Goal: Task Accomplishment & Management: Manage account settings

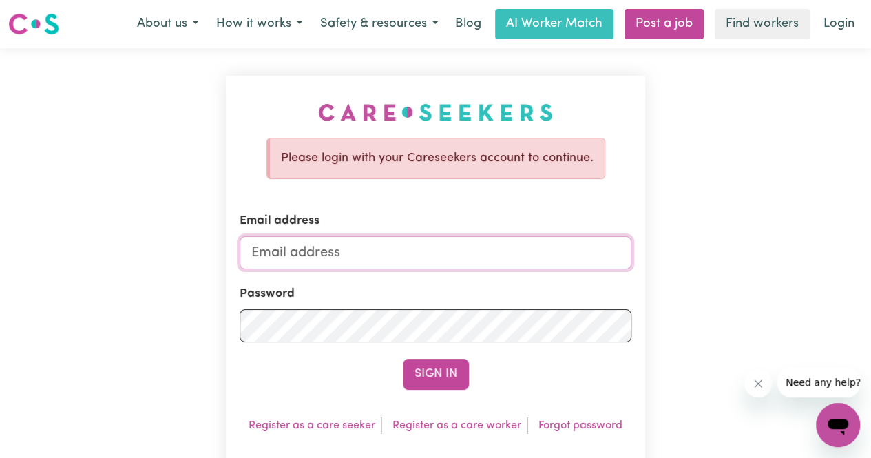
click at [516, 253] on input "Email address" at bounding box center [436, 252] width 392 height 33
type input "[EMAIL_ADDRESS][DOMAIN_NAME]"
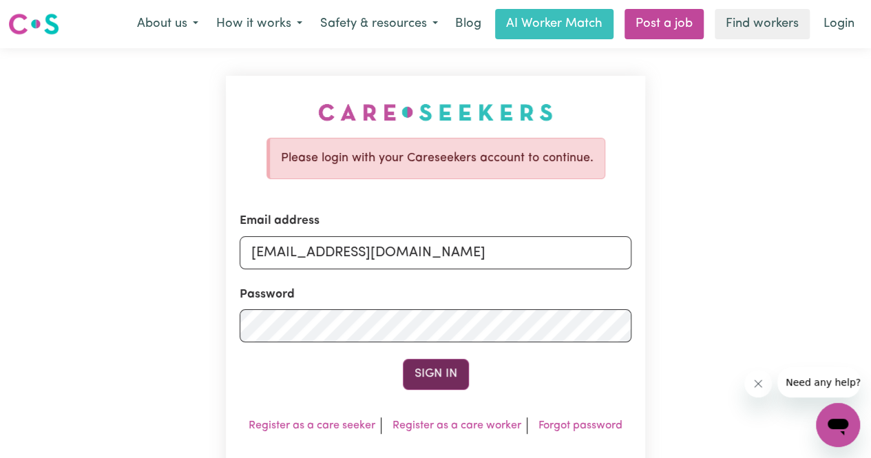
click at [426, 386] on button "Sign In" at bounding box center [436, 374] width 66 height 30
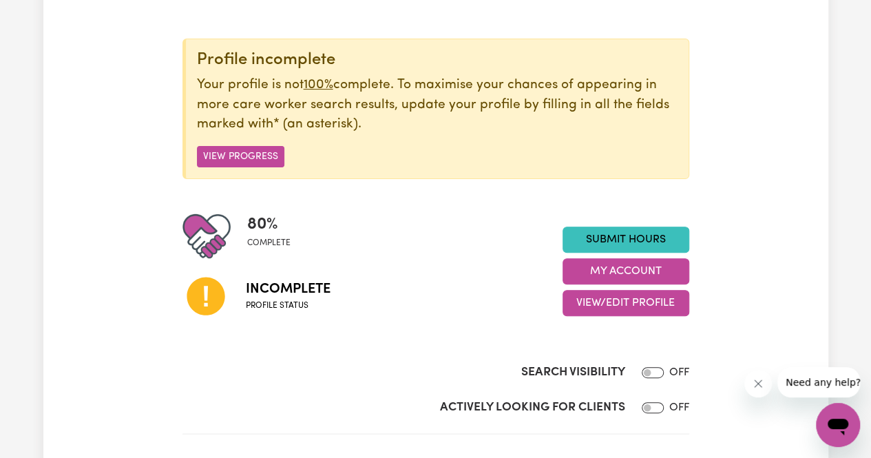
scroll to position [141, 0]
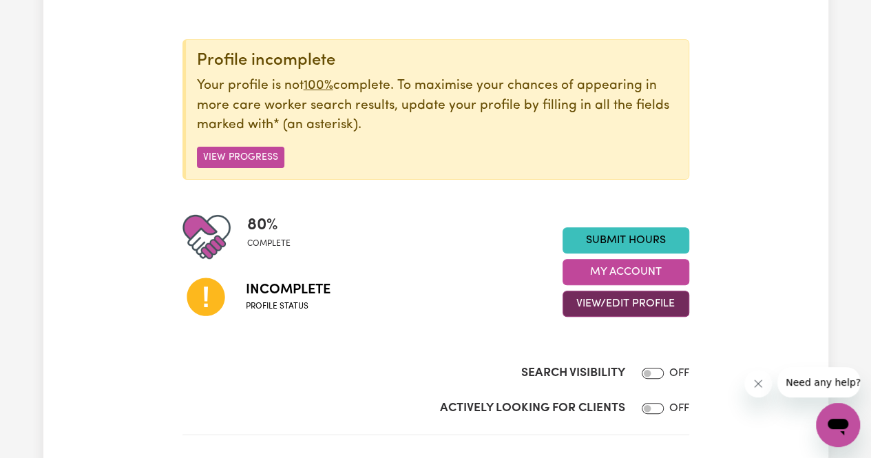
click at [625, 306] on button "View/Edit Profile" at bounding box center [626, 304] width 127 height 26
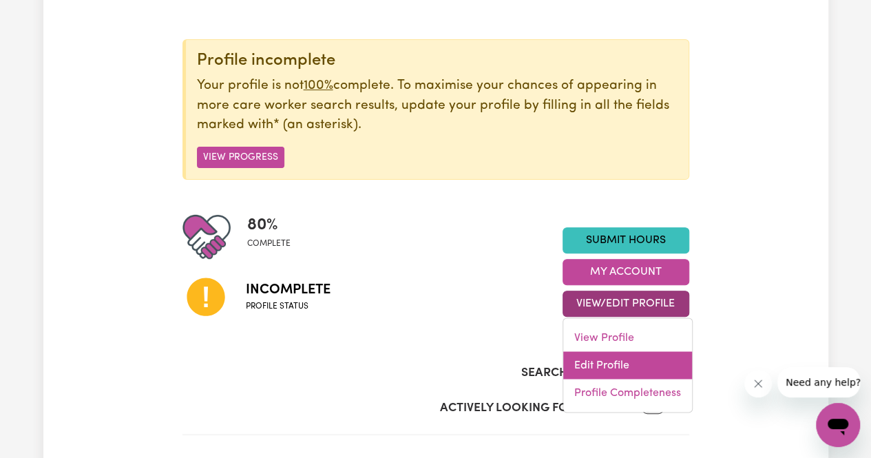
click at [623, 353] on link "Edit Profile" at bounding box center [627, 366] width 129 height 28
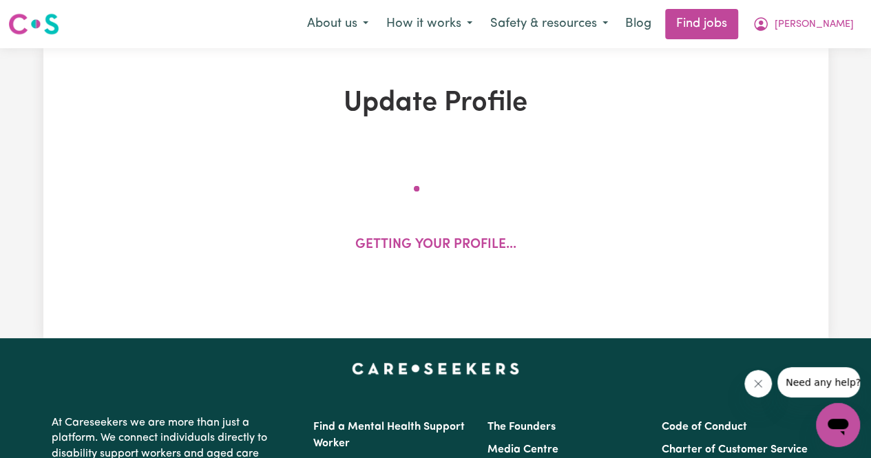
select select "[DEMOGRAPHIC_DATA]"
select select "Student Visa"
select select "Studying a healthcare related degree or qualification"
select select "37"
select select "40"
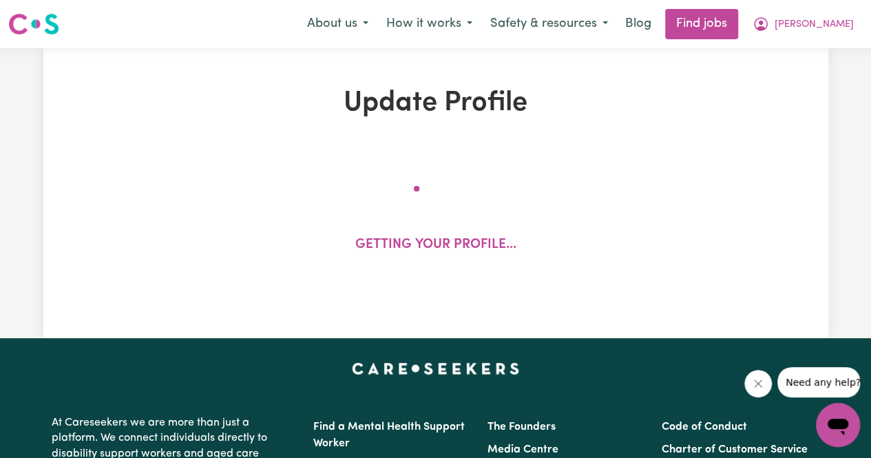
select select "45"
select select "55"
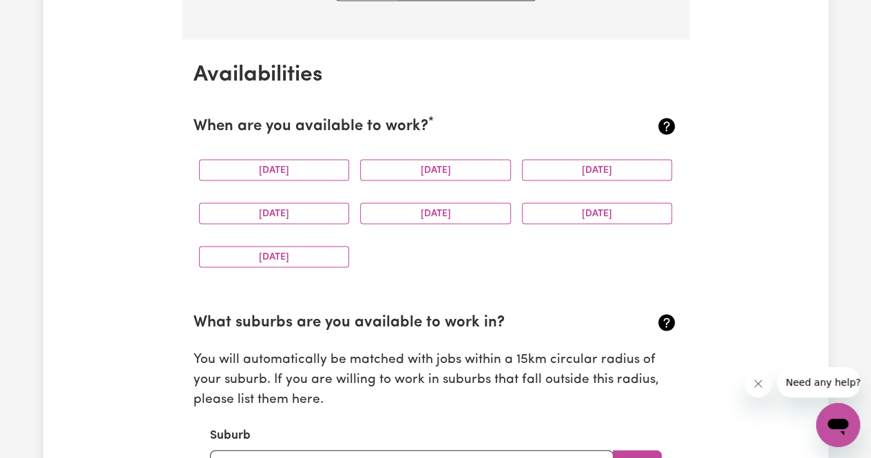
scroll to position [1252, 0]
click at [286, 167] on button "[DATE]" at bounding box center [274, 168] width 151 height 21
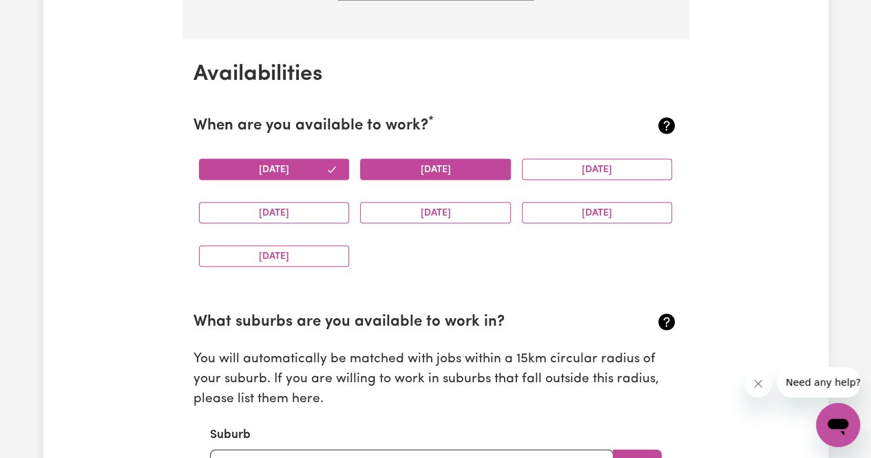
click at [361, 163] on button "[DATE]" at bounding box center [435, 168] width 151 height 21
click at [607, 160] on button "[DATE]" at bounding box center [597, 168] width 151 height 21
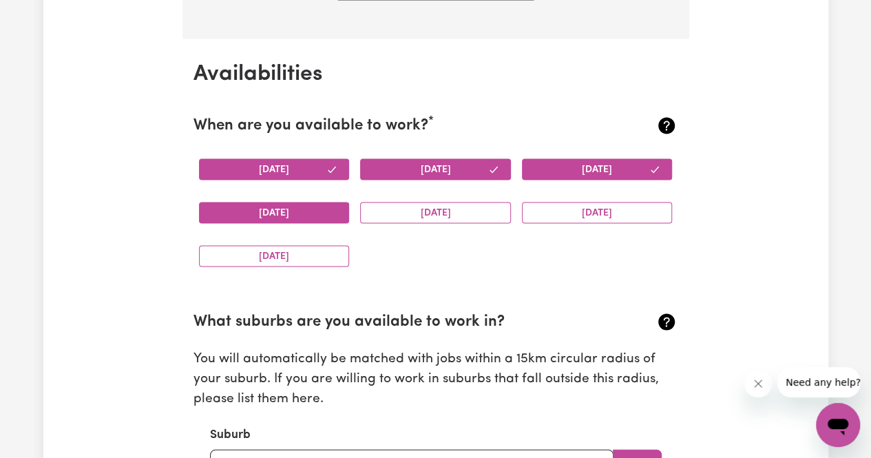
click at [275, 211] on button "[DATE]" at bounding box center [274, 212] width 151 height 21
click at [416, 211] on button "[DATE]" at bounding box center [435, 212] width 151 height 21
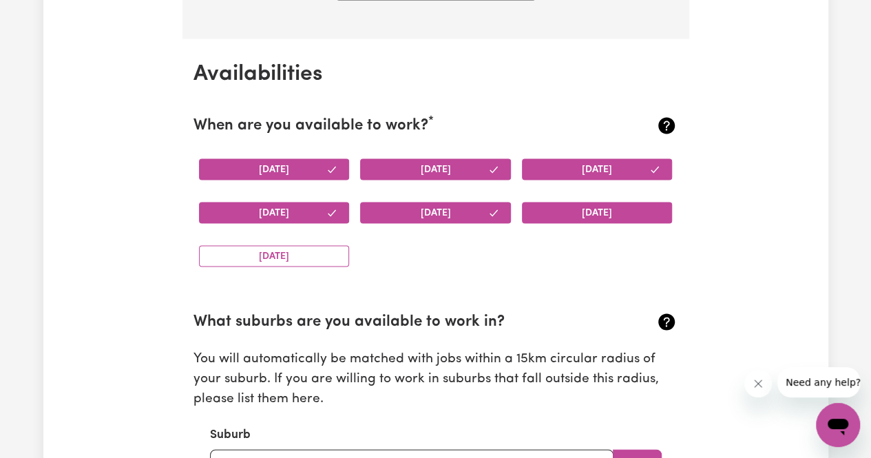
click at [570, 204] on button "[DATE]" at bounding box center [597, 212] width 151 height 21
click at [283, 253] on button "[DATE]" at bounding box center [274, 255] width 151 height 21
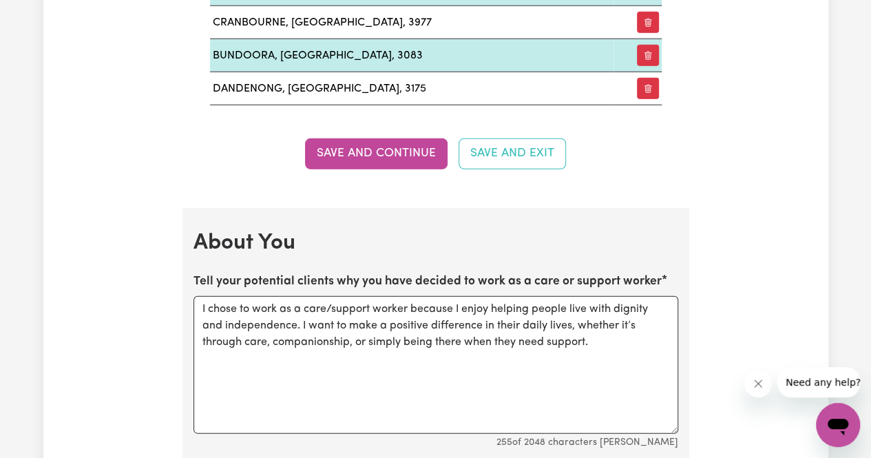
scroll to position [1808, 0]
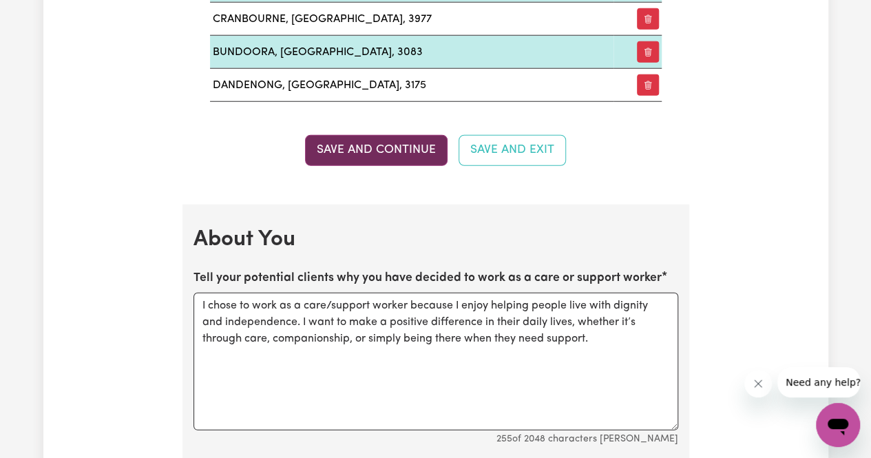
click at [395, 138] on button "Save and Continue" at bounding box center [376, 150] width 143 height 30
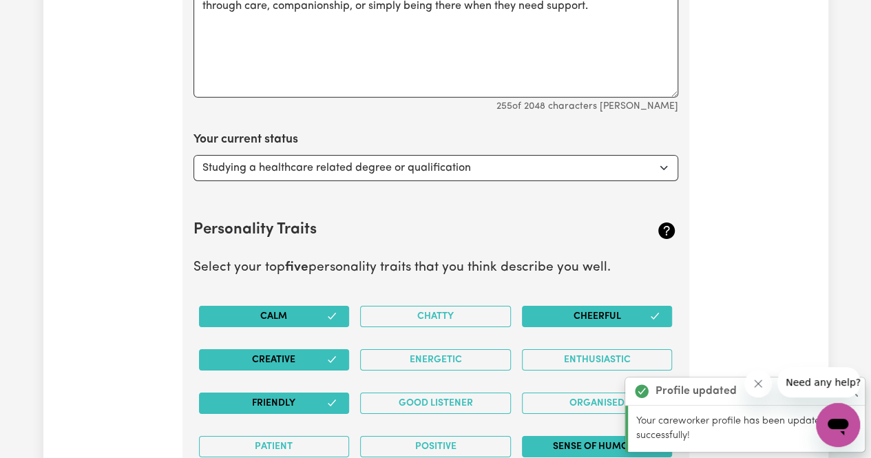
scroll to position [2145, 0]
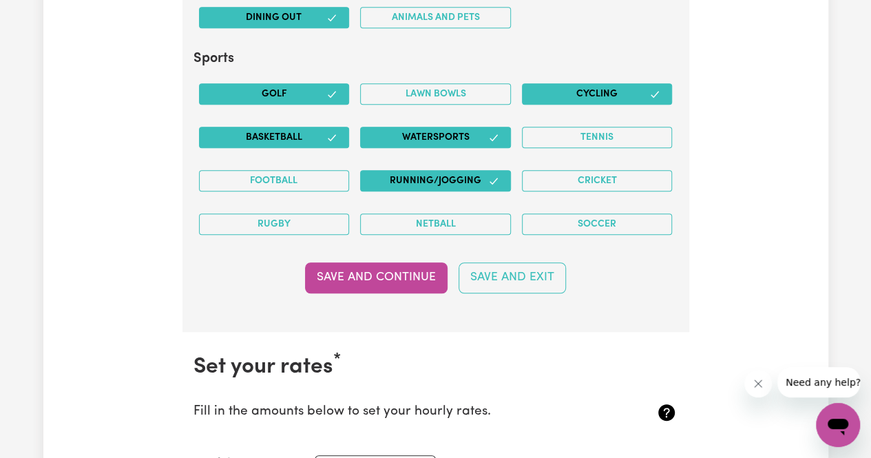
scroll to position [3045, 0]
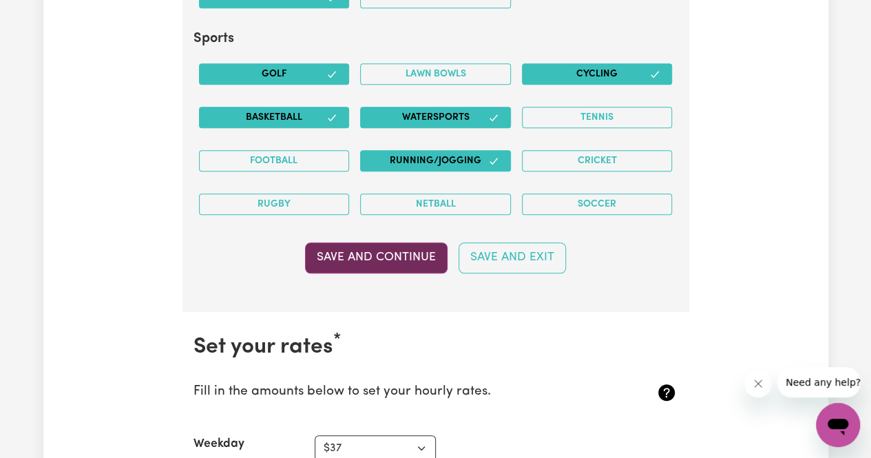
click at [397, 242] on button "Save and Continue" at bounding box center [376, 257] width 143 height 30
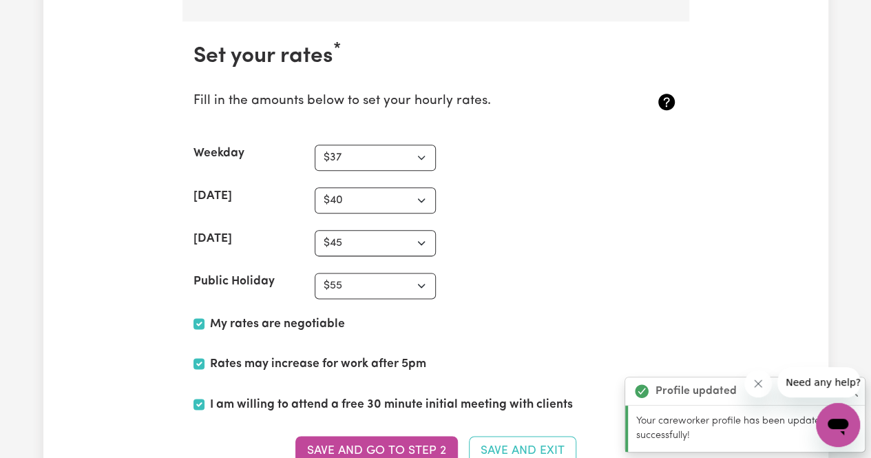
scroll to position [3344, 0]
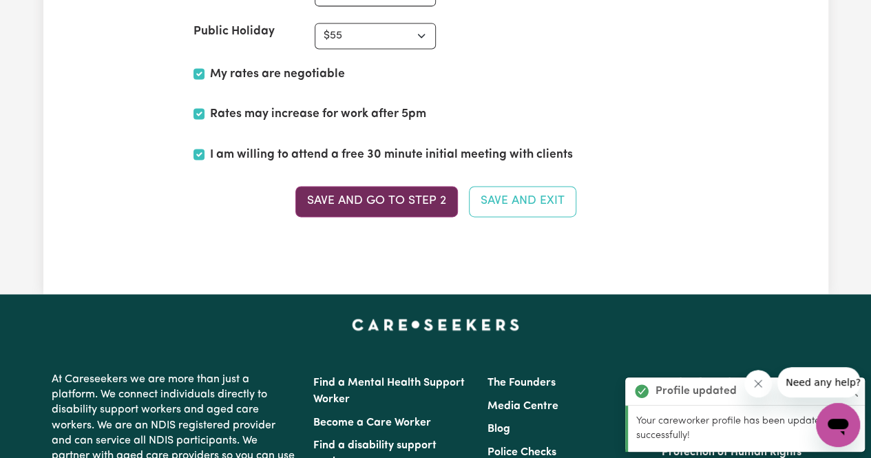
click at [399, 186] on button "Save and go to Step 2" at bounding box center [376, 201] width 163 height 30
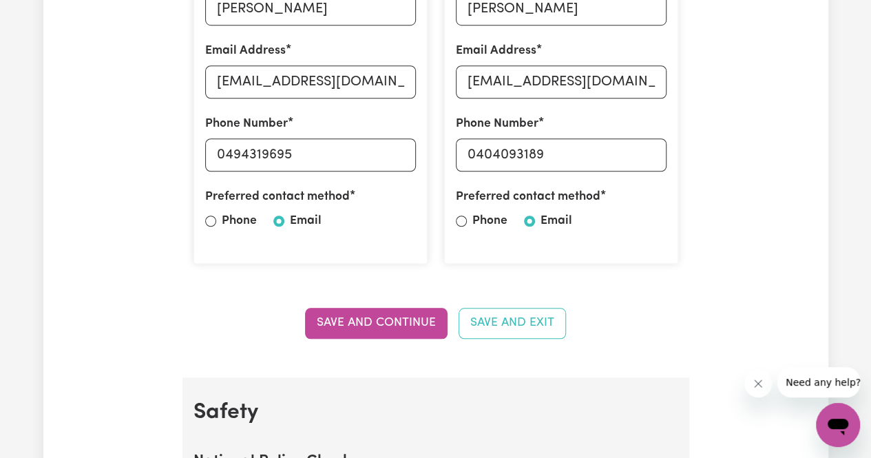
scroll to position [531, 0]
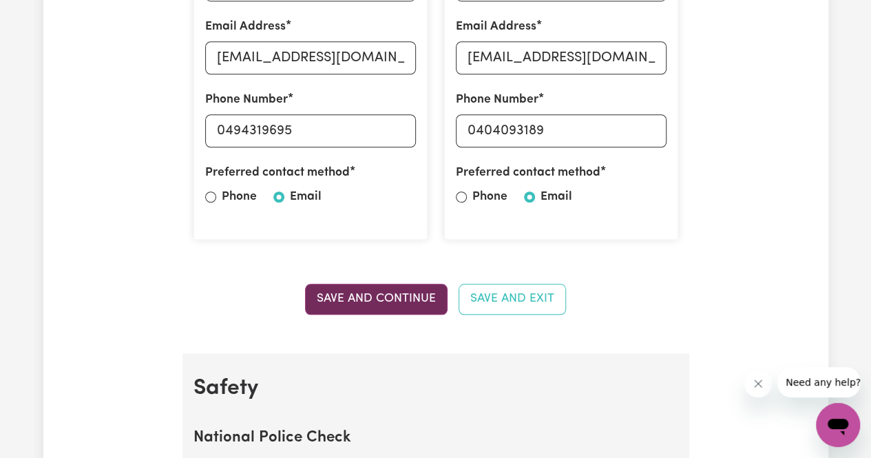
click at [392, 296] on button "Save and Continue" at bounding box center [376, 299] width 143 height 30
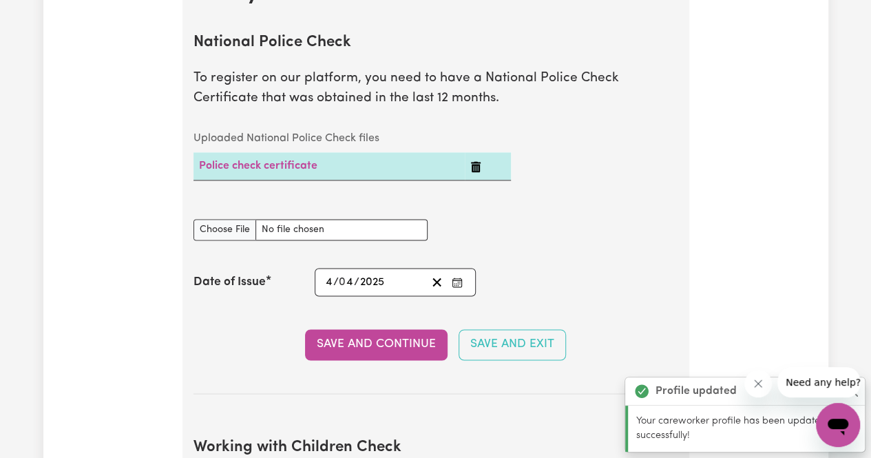
scroll to position [986, 0]
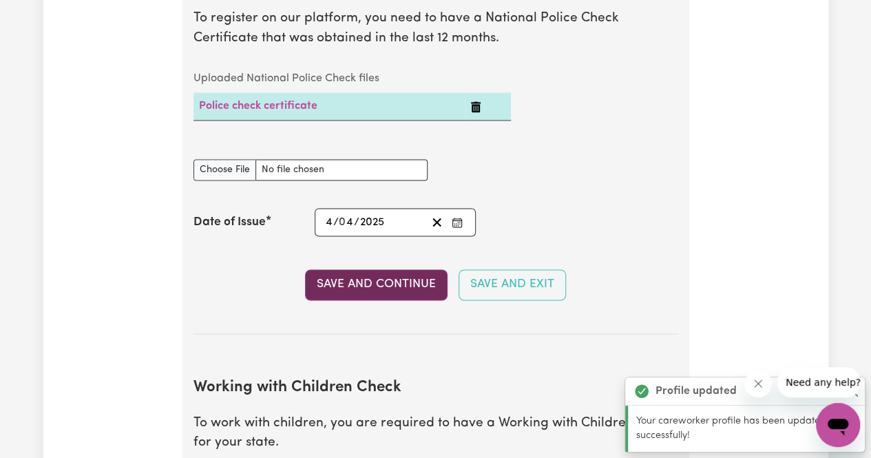
click at [392, 281] on button "Save and Continue" at bounding box center [376, 284] width 143 height 30
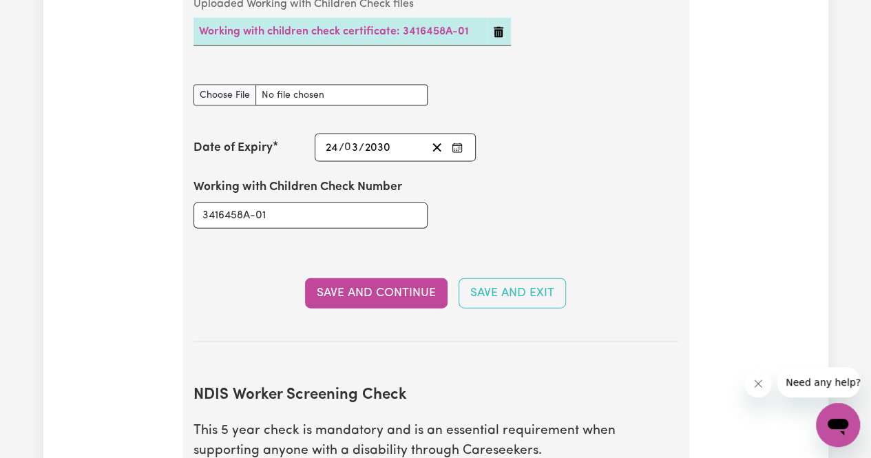
scroll to position [1465, 0]
click at [376, 286] on button "Save and Continue" at bounding box center [376, 293] width 143 height 30
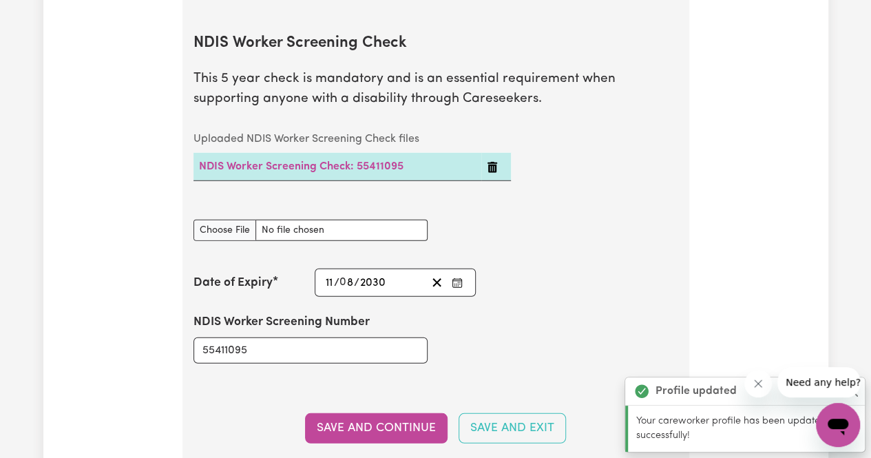
scroll to position [1826, 0]
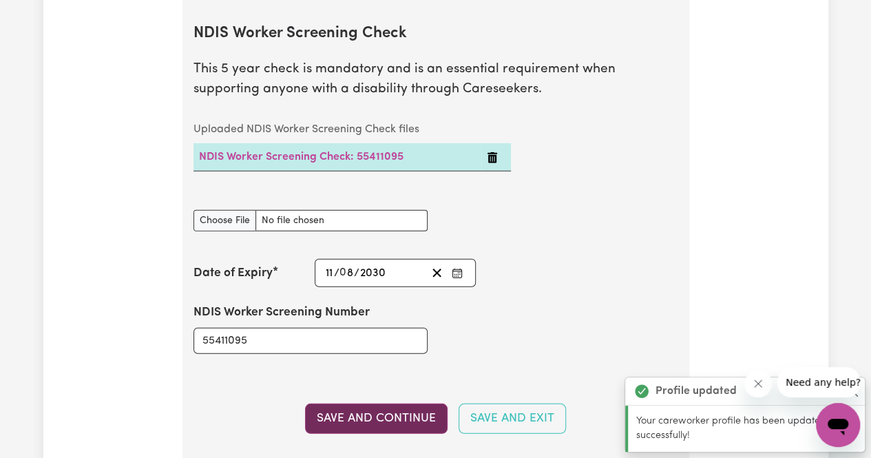
click at [376, 413] on button "Save and Continue" at bounding box center [376, 419] width 143 height 30
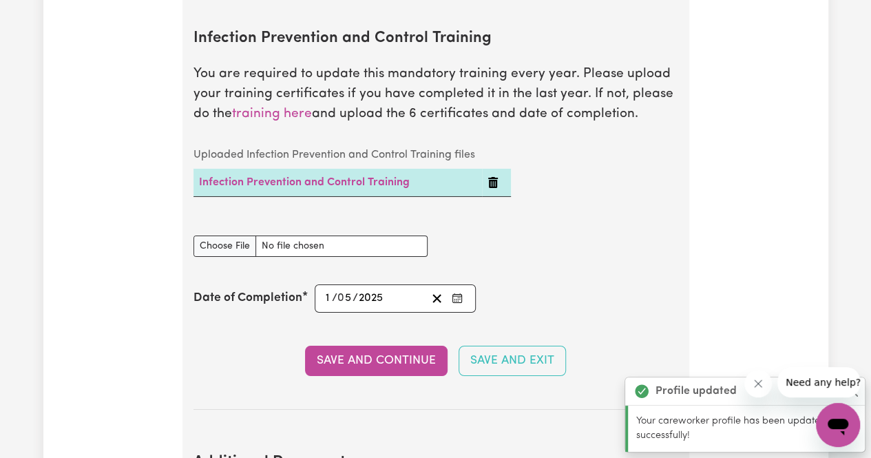
scroll to position [2312, 0]
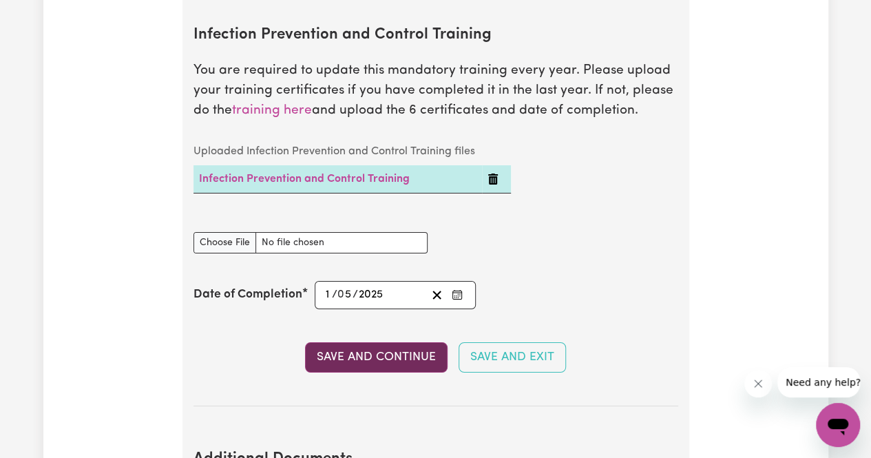
click at [383, 355] on button "Save and Continue" at bounding box center [376, 357] width 143 height 30
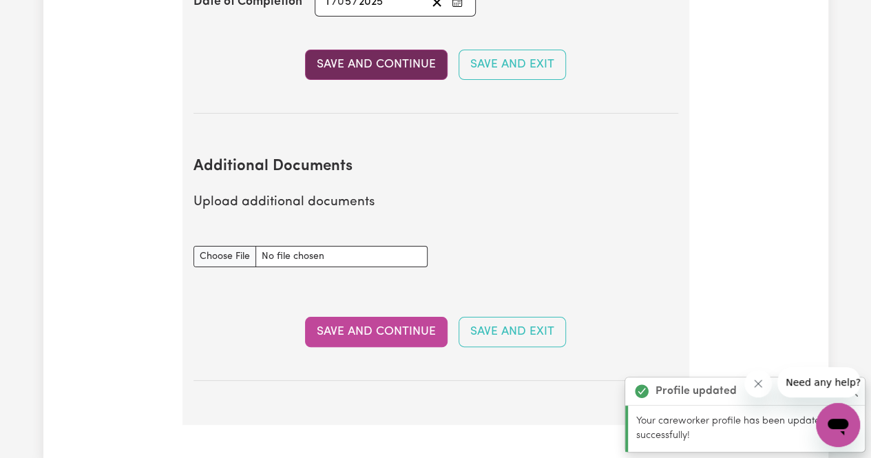
scroll to position [2602, 0]
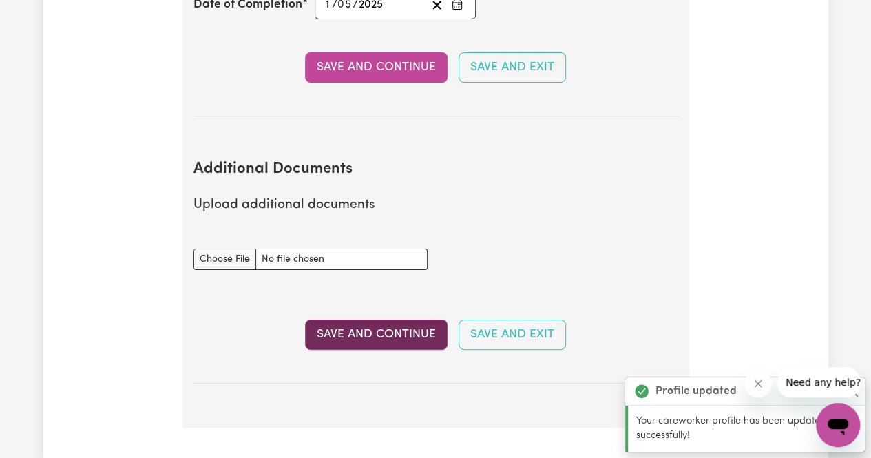
click at [384, 328] on button "Save and Continue" at bounding box center [376, 335] width 143 height 30
select select "2025"
select select "Certificate III (Individual Support)"
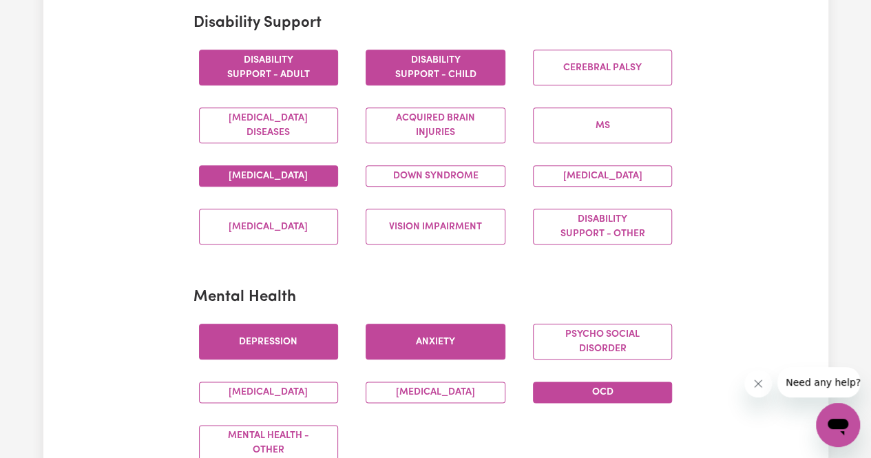
scroll to position [610, 0]
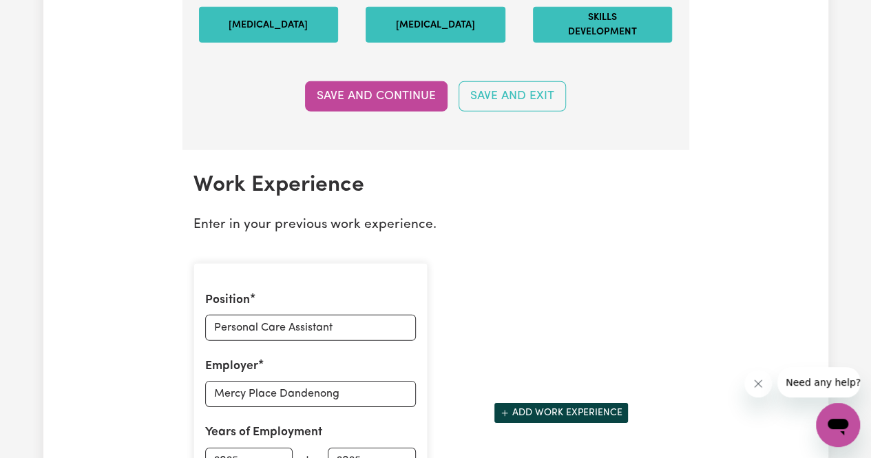
scroll to position [1941, 0]
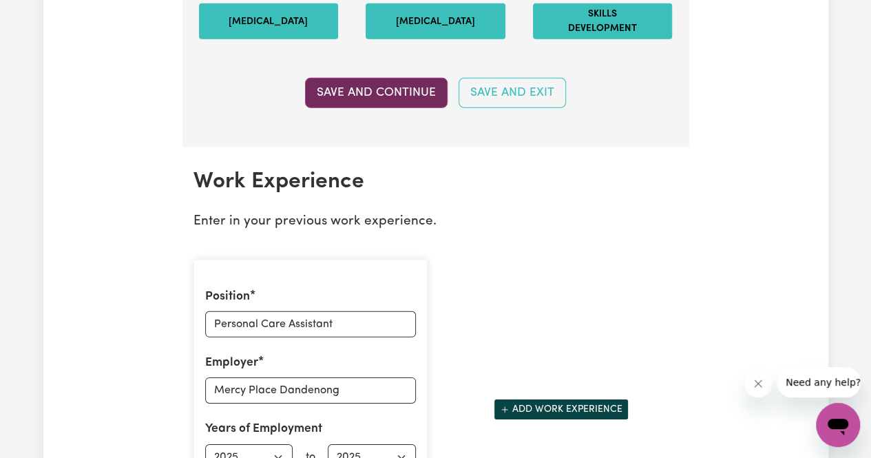
click at [400, 87] on button "Save and Continue" at bounding box center [376, 93] width 143 height 30
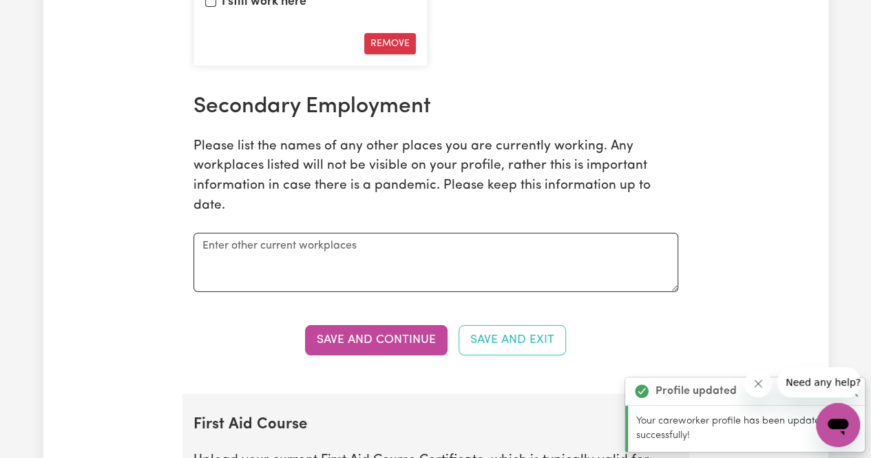
scroll to position [2439, 0]
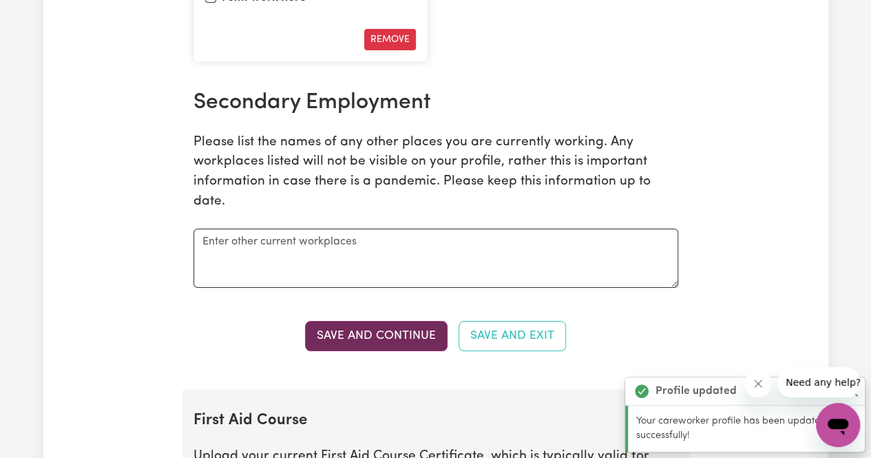
click at [393, 341] on button "Save and Continue" at bounding box center [376, 336] width 143 height 30
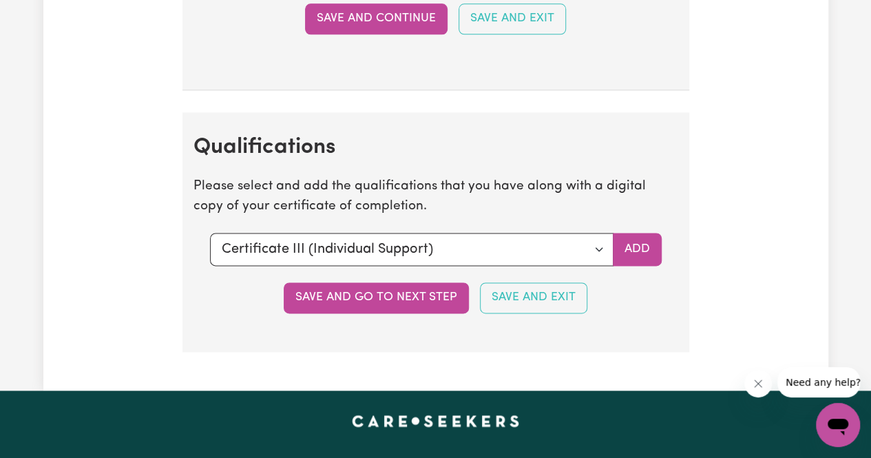
scroll to position [3456, 0]
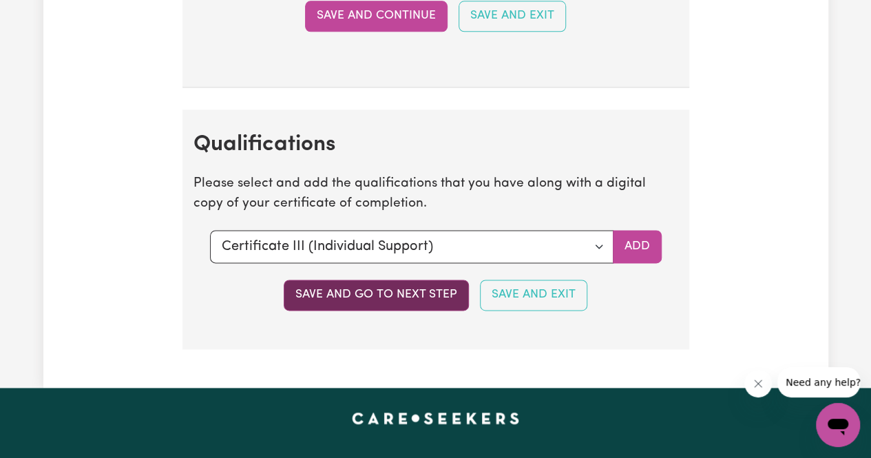
click at [406, 292] on button "Save and go to next step" at bounding box center [376, 295] width 185 height 30
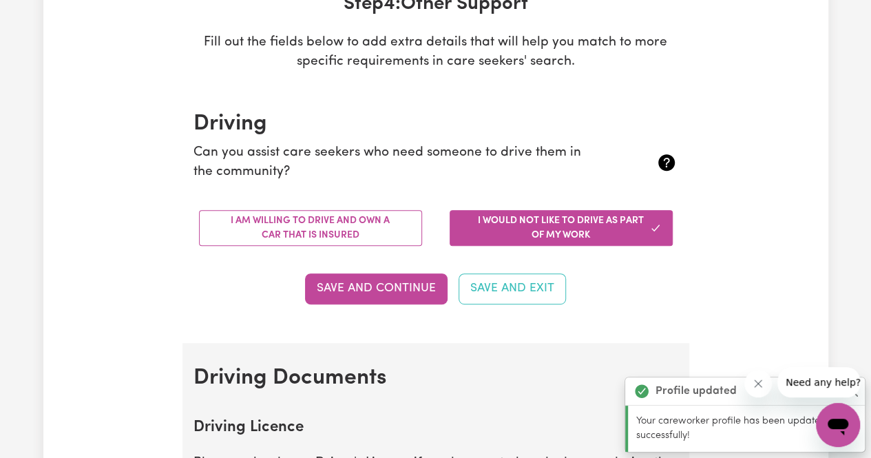
scroll to position [231, 0]
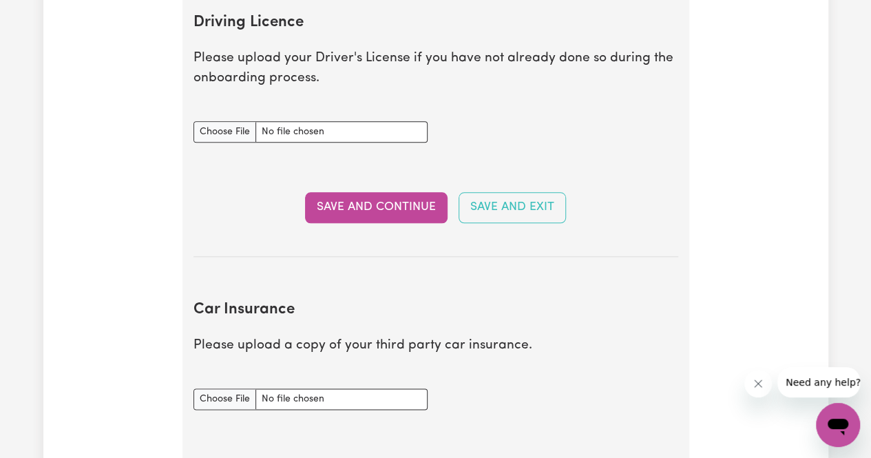
click at [684, 300] on section "Driving Documents Driving Licence Please upload your Driver's License if you ha…" at bounding box center [435, 253] width 507 height 630
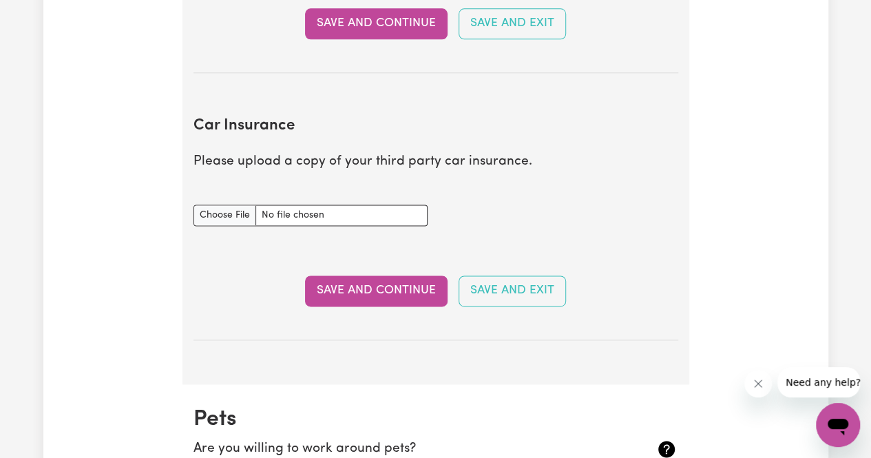
click at [718, 338] on div "Update Profile 1 2 3 4 5 Step 4 : Other Support Fill out the fields below to ad…" at bounding box center [435, 67] width 785 height 1601
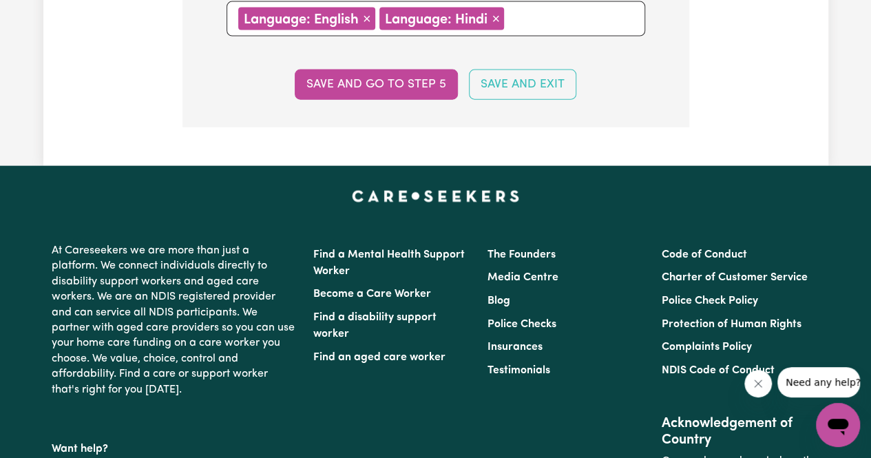
scroll to position [1562, 0]
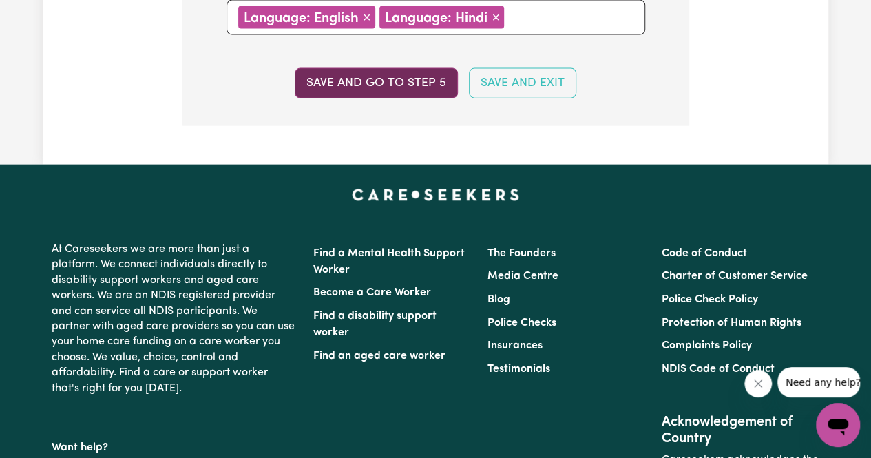
click at [408, 79] on button "Save and go to step 5" at bounding box center [376, 83] width 163 height 30
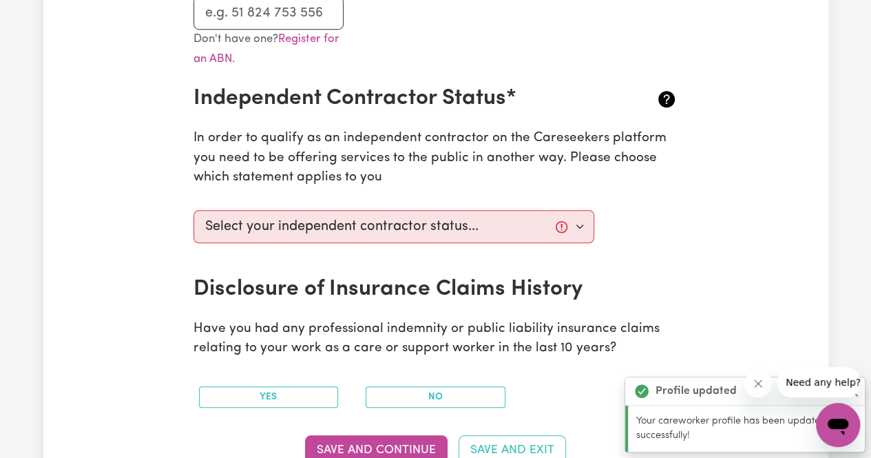
scroll to position [466, 0]
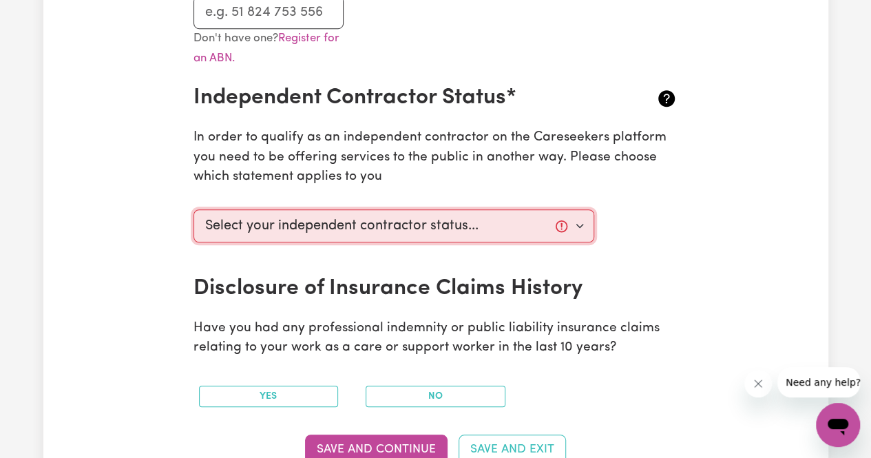
click at [568, 221] on select "Select your independent contractor status... I am providing services through an…" at bounding box center [393, 225] width 401 height 33
select select "I am providing services by being employed by an organisation"
click at [193, 209] on select "Select your independent contractor status... I am providing services through an…" at bounding box center [393, 225] width 401 height 33
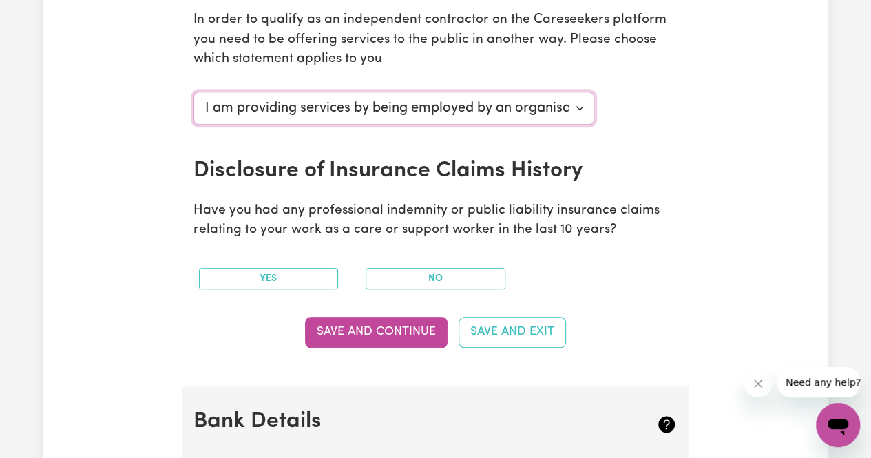
scroll to position [587, 0]
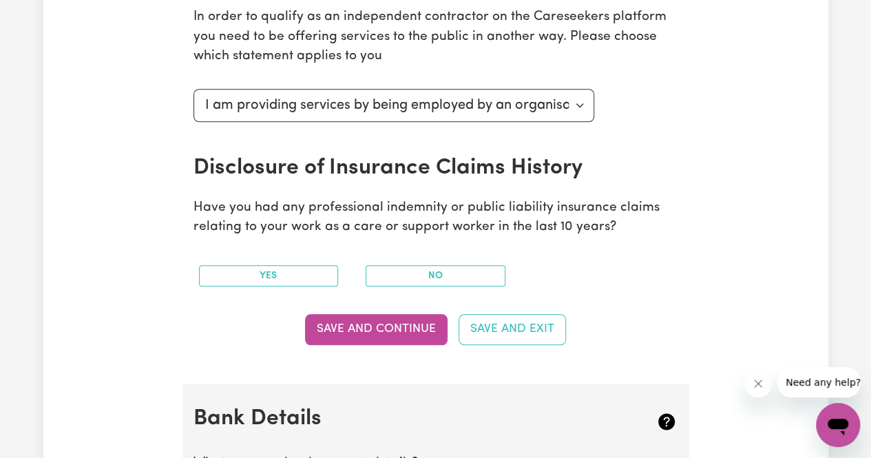
click at [635, 373] on section "Australian Business Number As an Independent Contractor, please enter your ABN …" at bounding box center [435, 58] width 507 height 649
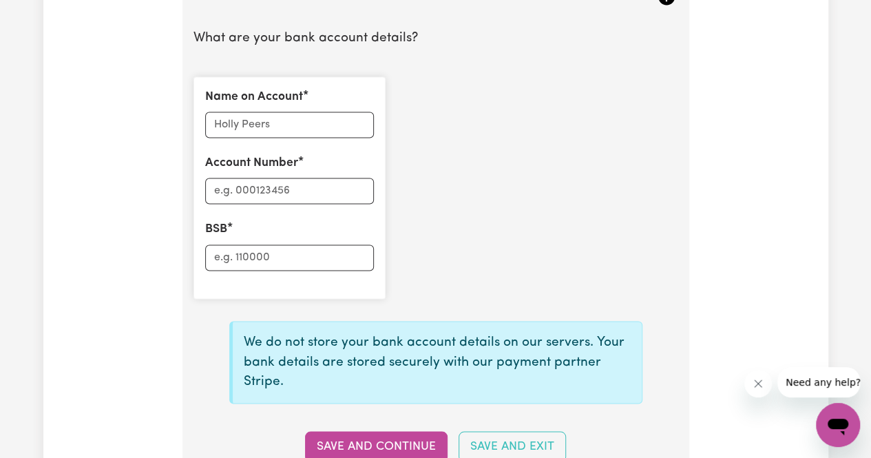
scroll to position [1002, 0]
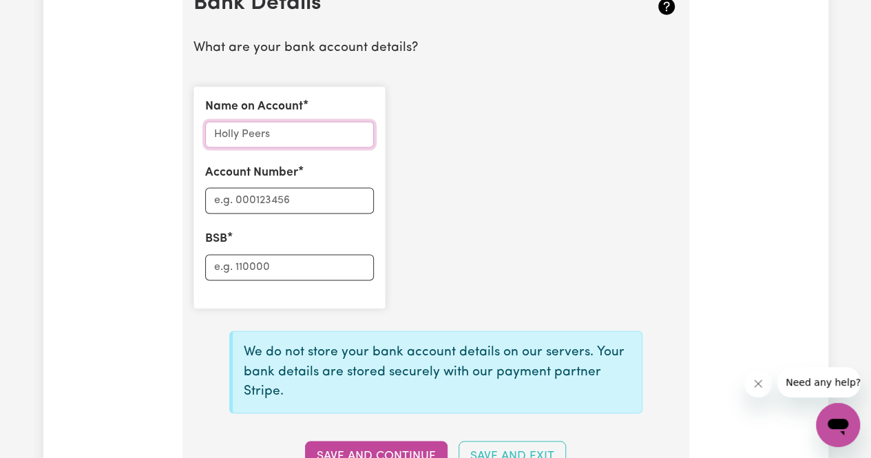
click at [318, 127] on input "Name on Account" at bounding box center [289, 134] width 169 height 26
type input "[PERSON_NAME]"
click at [275, 200] on input "Account Number" at bounding box center [289, 200] width 169 height 26
type input "11133812"
click at [325, 273] on input "BSB" at bounding box center [289, 267] width 169 height 26
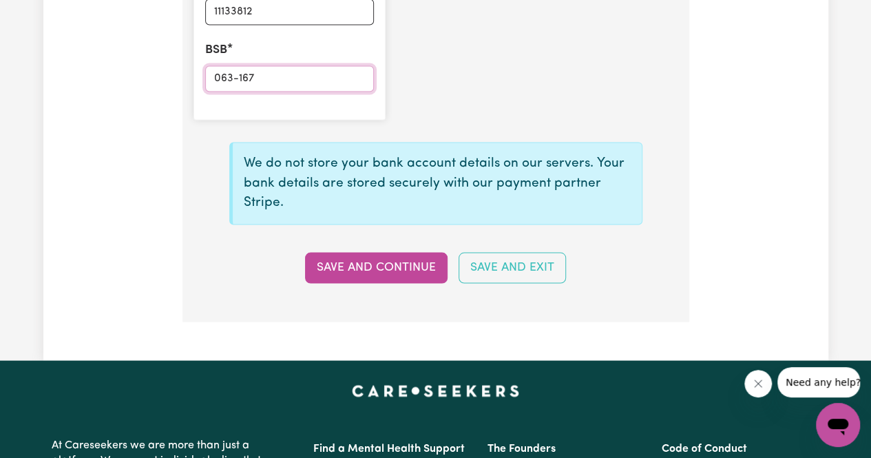
scroll to position [1191, 0]
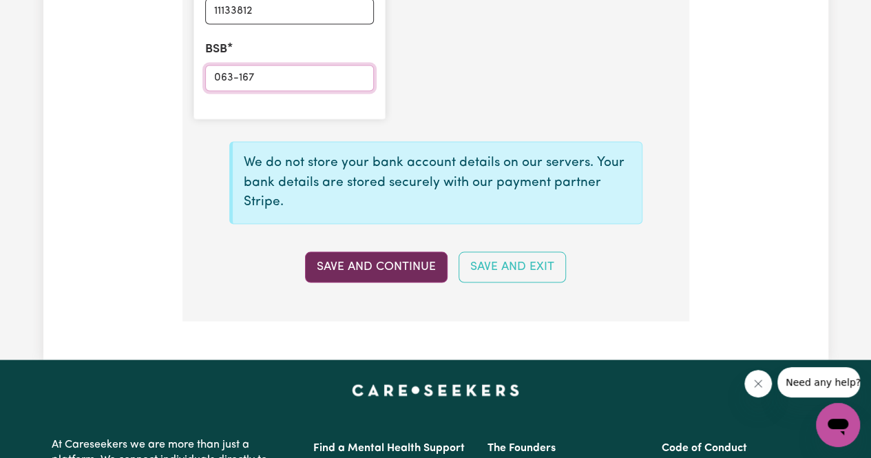
type input "063-167"
click at [348, 272] on button "Save and Continue" at bounding box center [376, 266] width 143 height 30
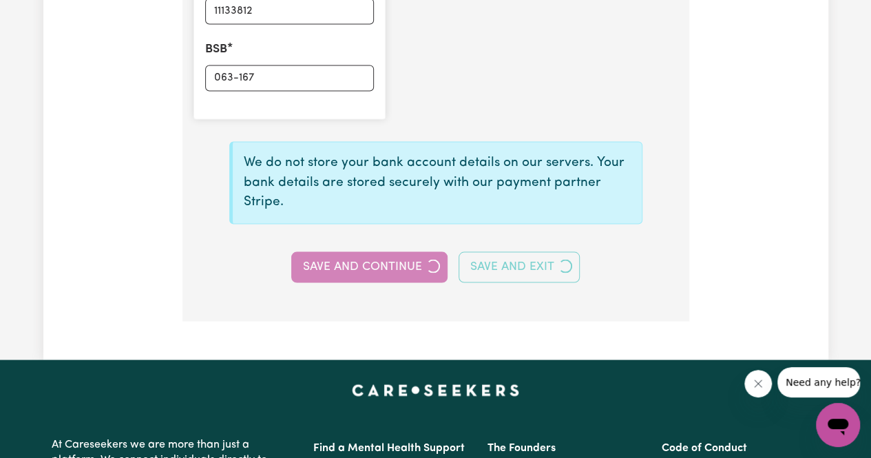
select select
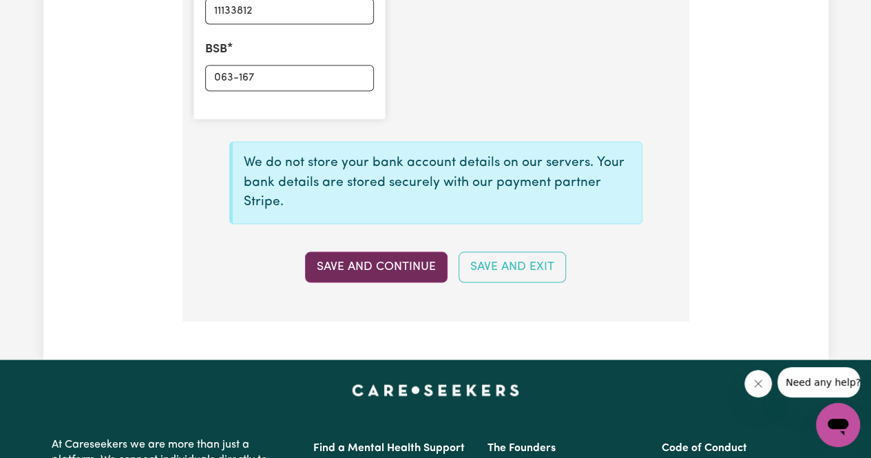
type input "****3812"
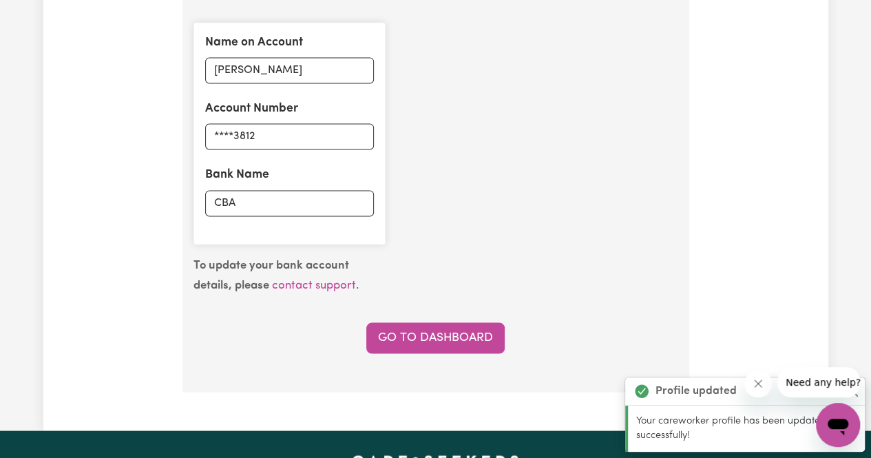
scroll to position [1067, 0]
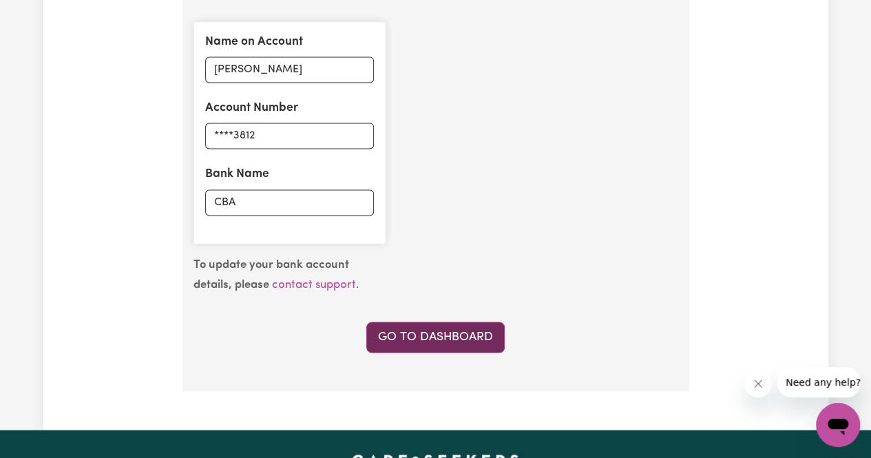
click at [427, 335] on link "Go to Dashboard" at bounding box center [435, 337] width 138 height 30
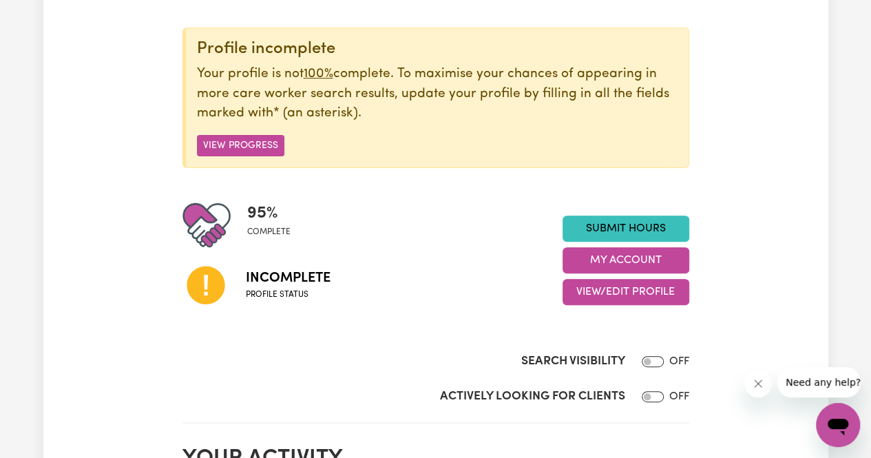
scroll to position [136, 0]
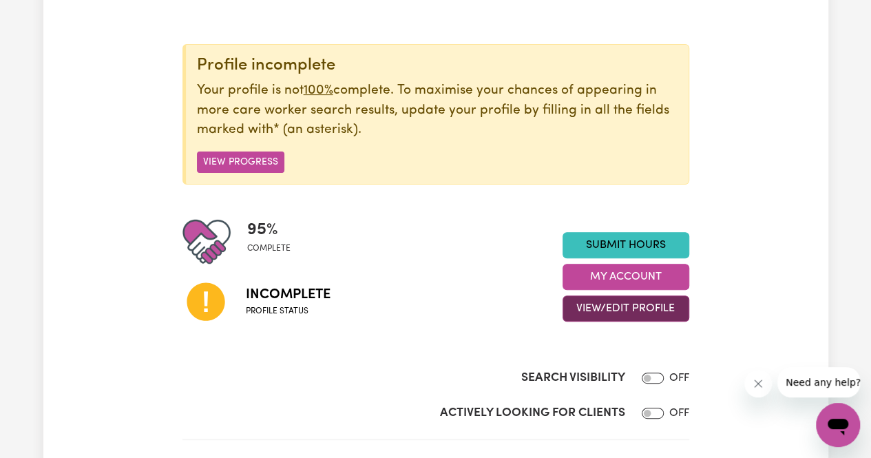
click at [618, 304] on button "View/Edit Profile" at bounding box center [626, 308] width 127 height 26
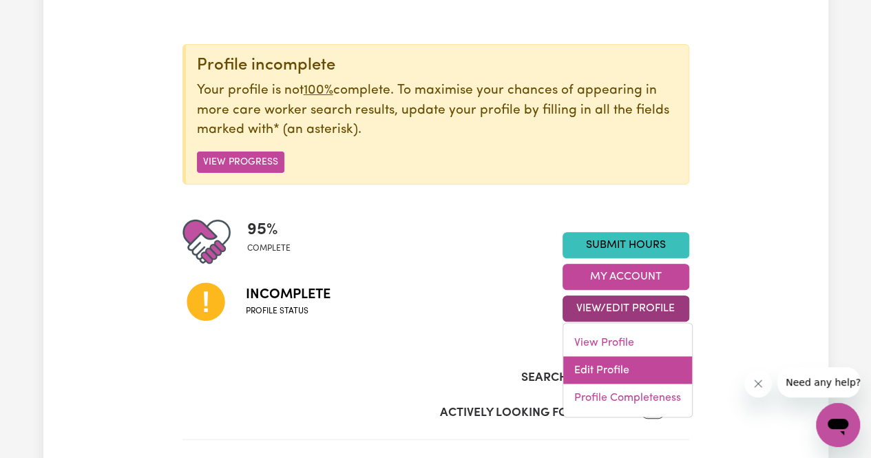
click at [620, 374] on link "Edit Profile" at bounding box center [627, 371] width 129 height 28
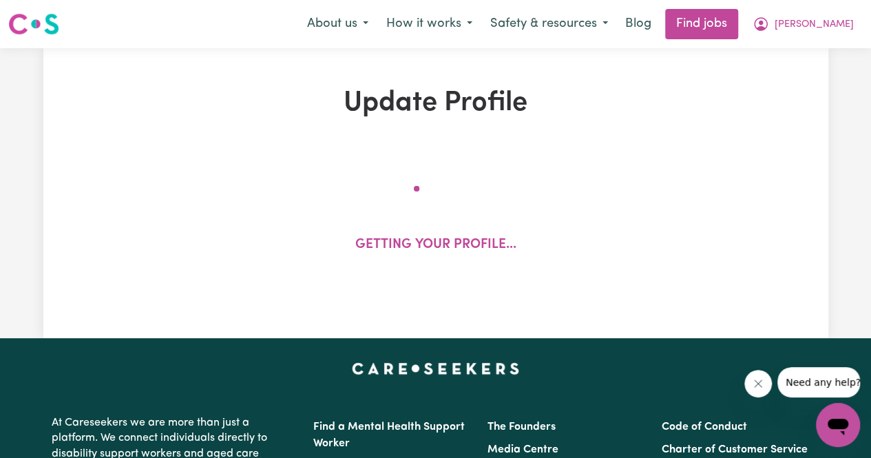
select select "[DEMOGRAPHIC_DATA]"
select select "Student Visa"
select select "Studying a healthcare related degree or qualification"
select select "37"
select select "40"
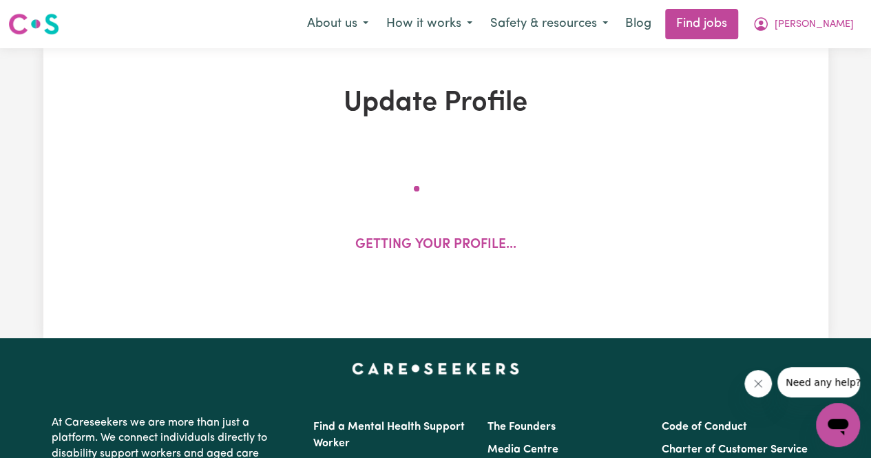
select select "45"
select select "55"
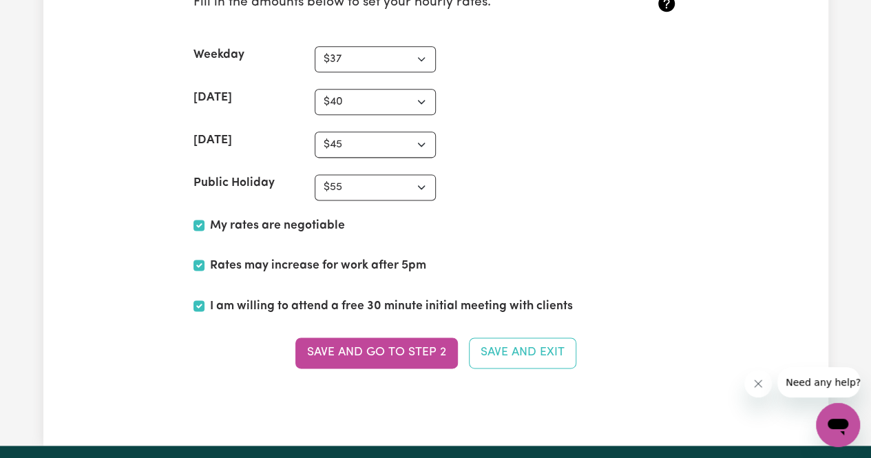
scroll to position [3427, 0]
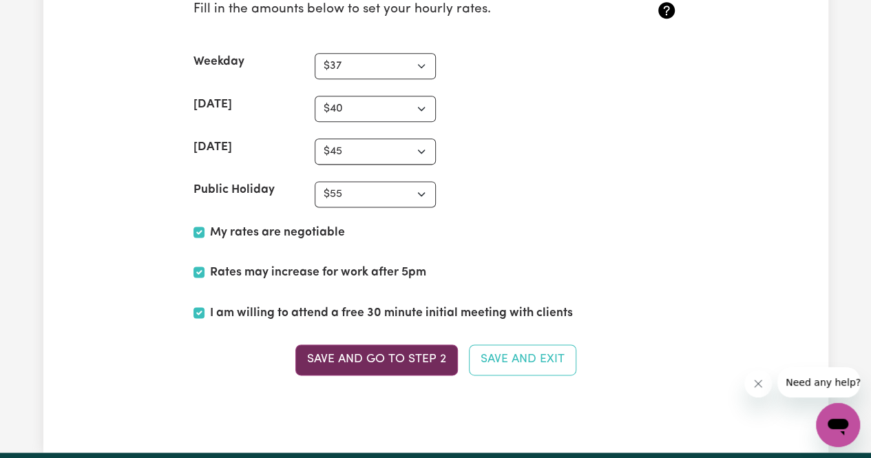
click at [425, 352] on button "Save and go to Step 2" at bounding box center [376, 359] width 163 height 30
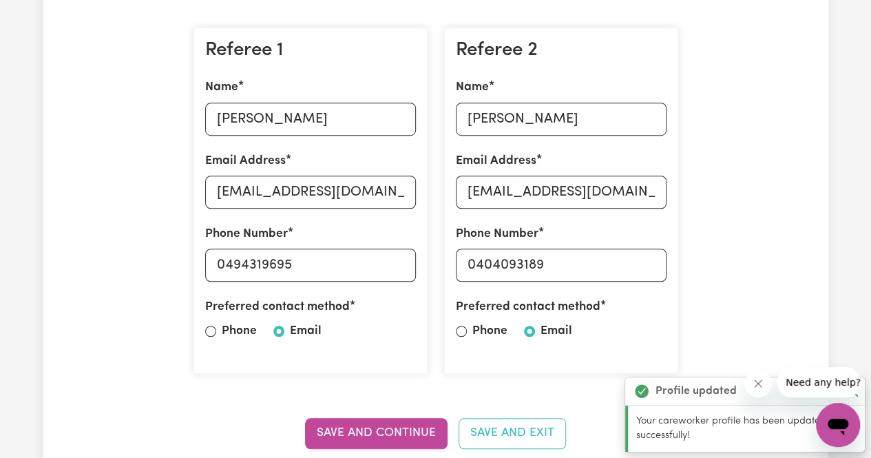
scroll to position [606, 0]
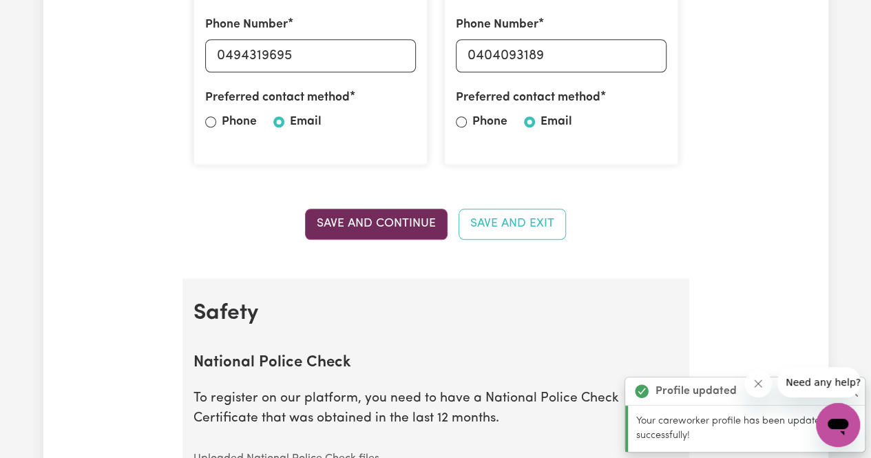
click at [401, 214] on button "Save and Continue" at bounding box center [376, 224] width 143 height 30
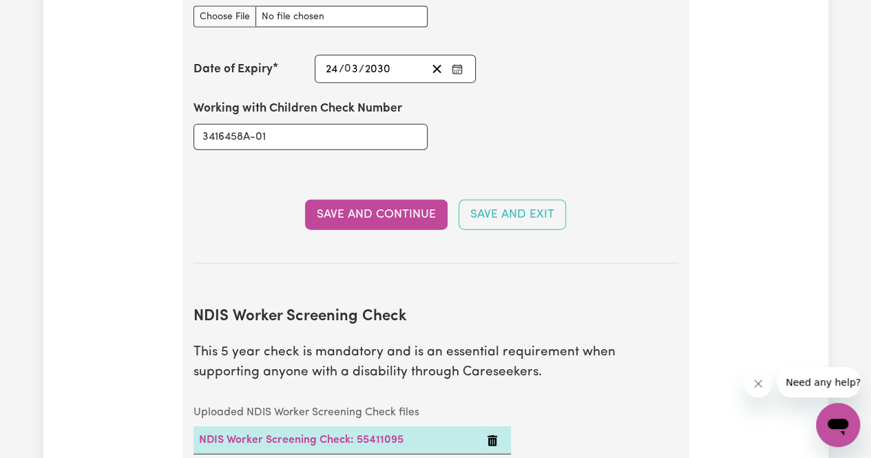
click at [401, 214] on button "Save and Continue" at bounding box center [376, 215] width 143 height 30
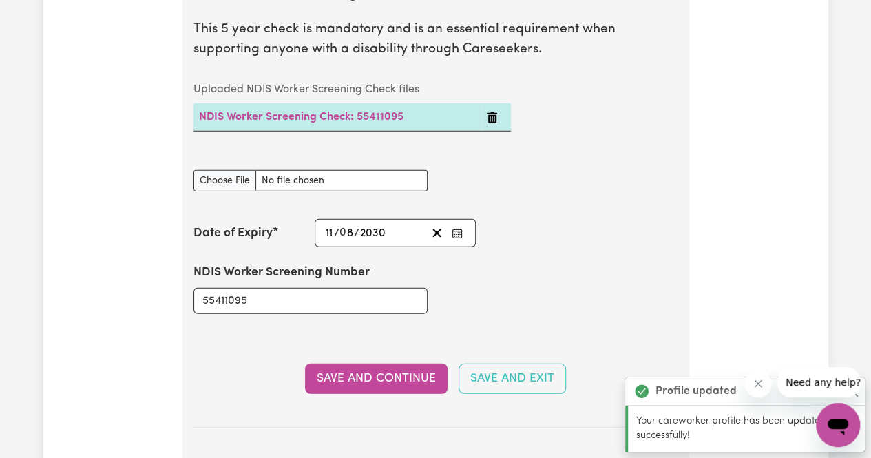
scroll to position [1867, 0]
click at [392, 371] on button "Save and Continue" at bounding box center [376, 378] width 143 height 30
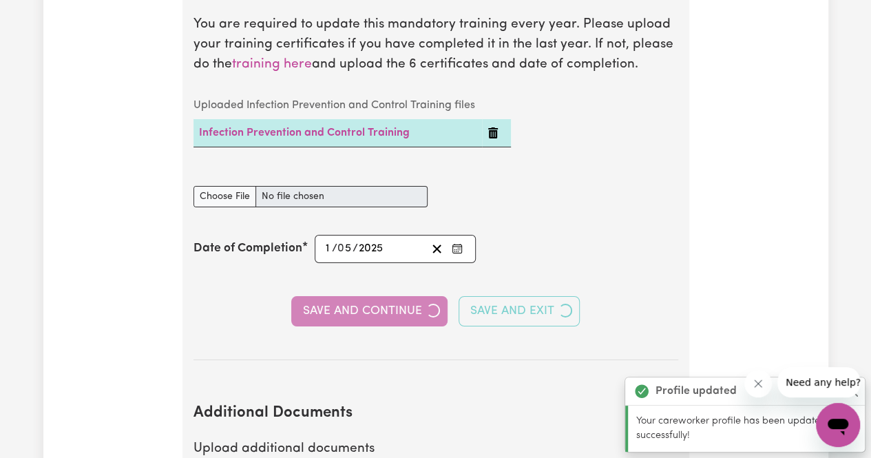
scroll to position [2358, 0]
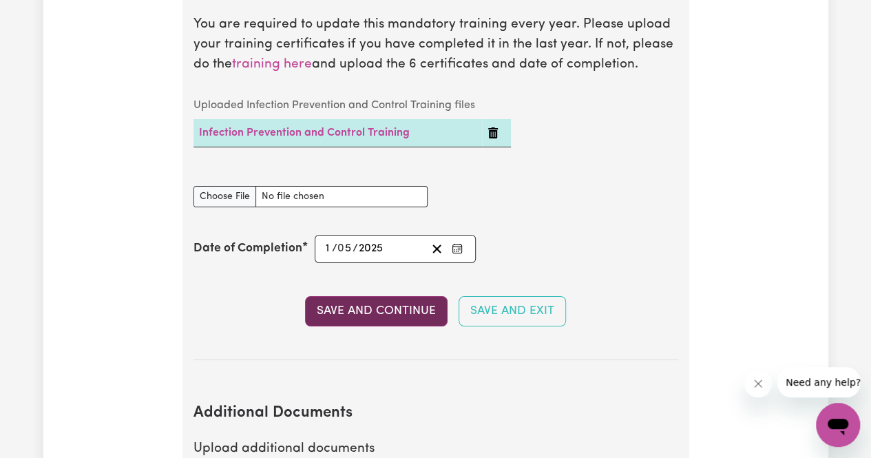
click at [395, 319] on button "Save and Continue" at bounding box center [376, 311] width 143 height 30
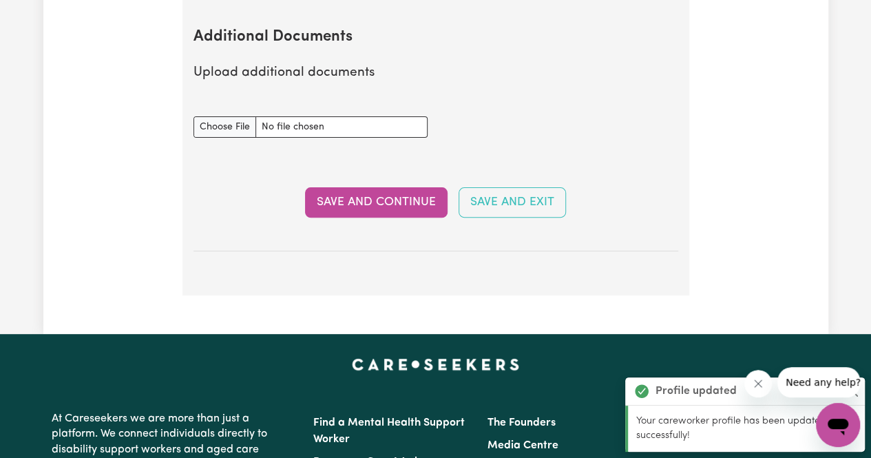
scroll to position [2734, 0]
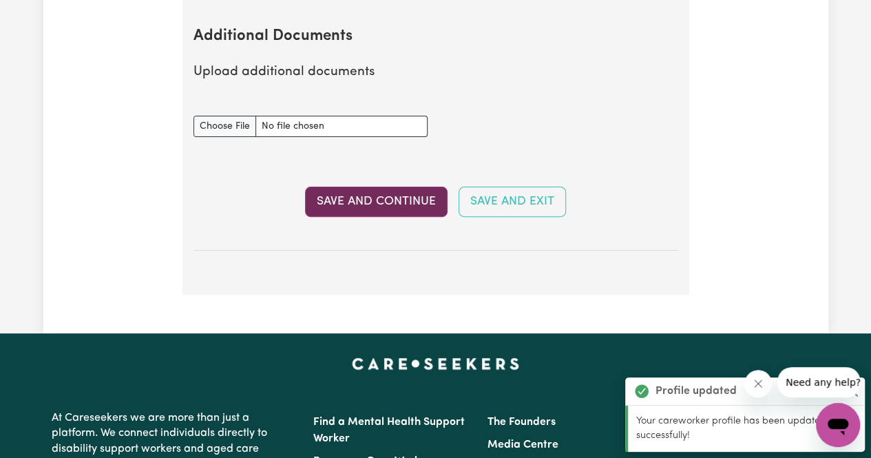
click at [395, 203] on button "Save and Continue" at bounding box center [376, 202] width 143 height 30
select select "2025"
select select "Certificate III (Individual Support)"
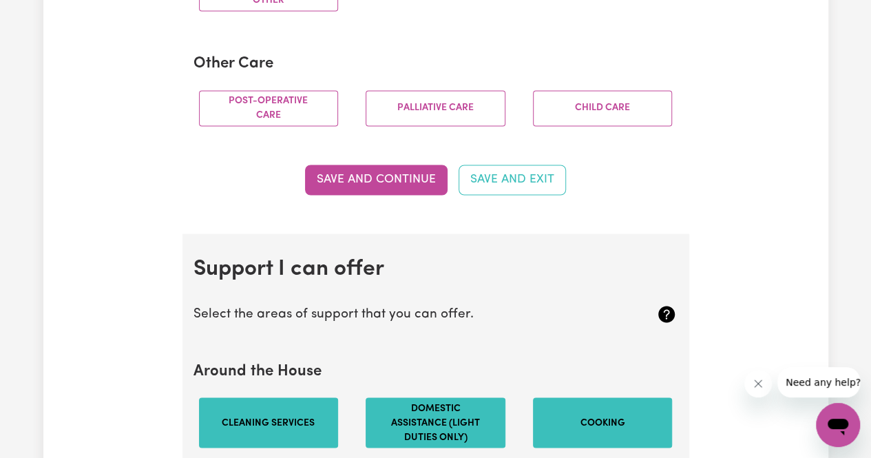
scroll to position [1058, 0]
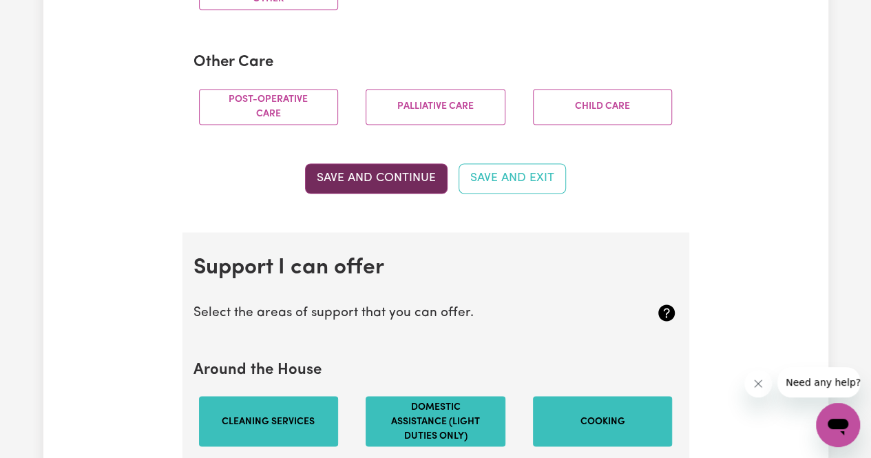
click at [381, 193] on button "Save and Continue" at bounding box center [376, 178] width 143 height 30
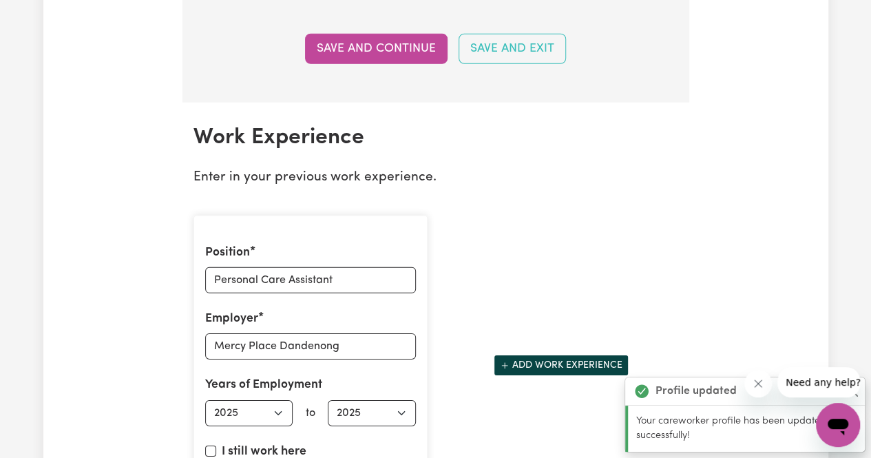
scroll to position [1985, 0]
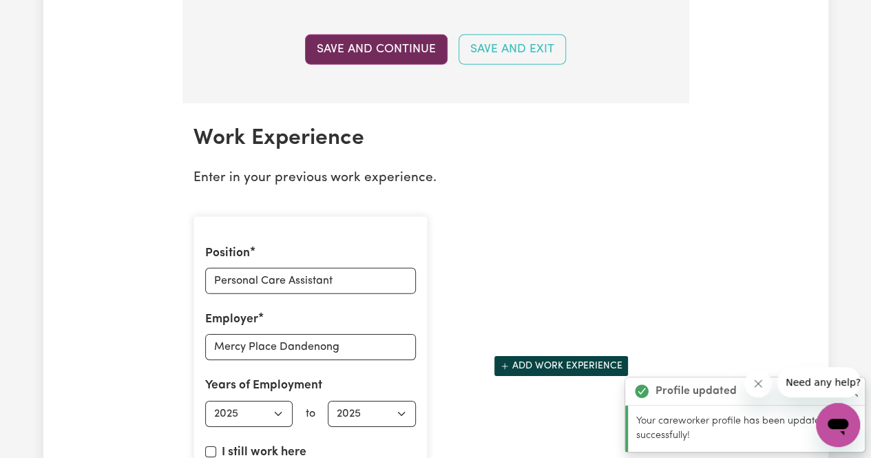
click at [401, 65] on button "Save and Continue" at bounding box center [376, 49] width 143 height 30
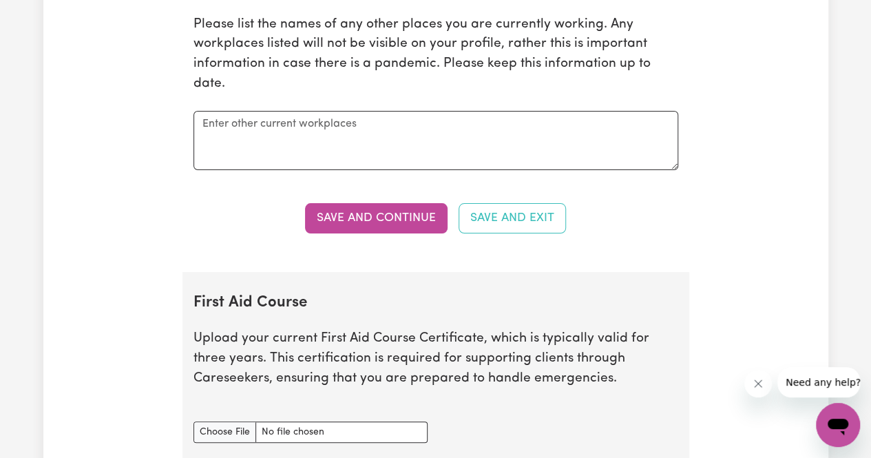
scroll to position [2557, 0]
click at [417, 217] on button "Save and Continue" at bounding box center [376, 217] width 143 height 30
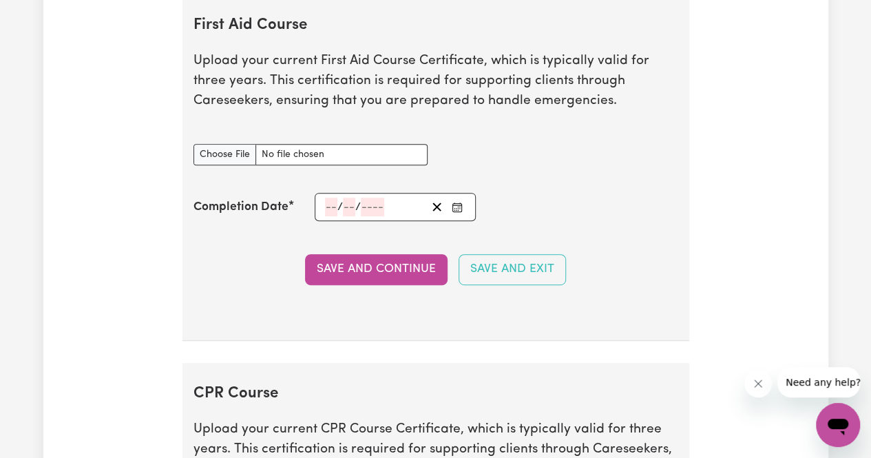
scroll to position [2799, 0]
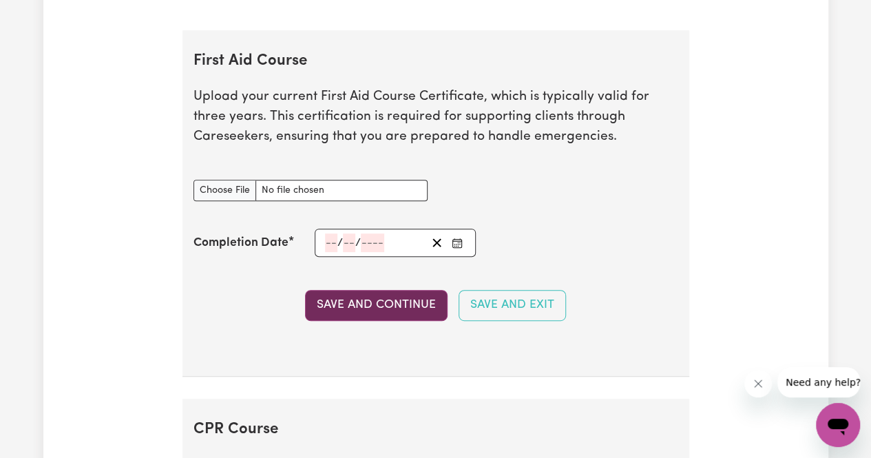
click at [370, 308] on button "Save and Continue" at bounding box center [376, 305] width 143 height 30
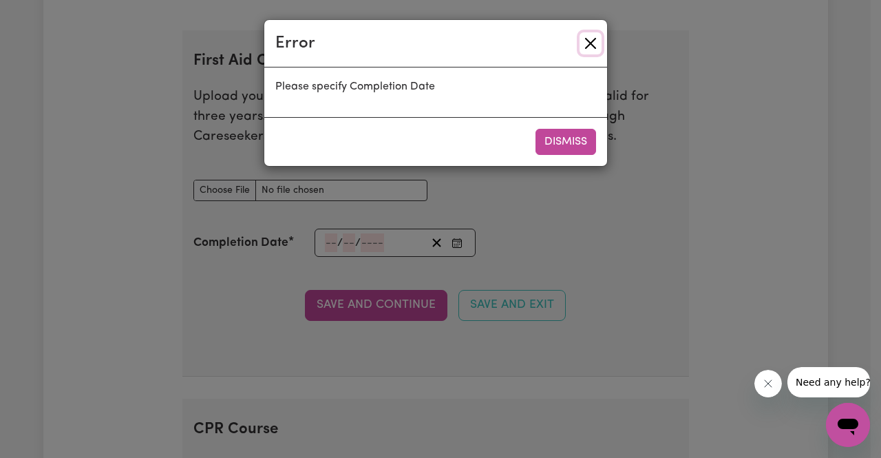
click at [589, 41] on button "Close" at bounding box center [591, 43] width 22 height 22
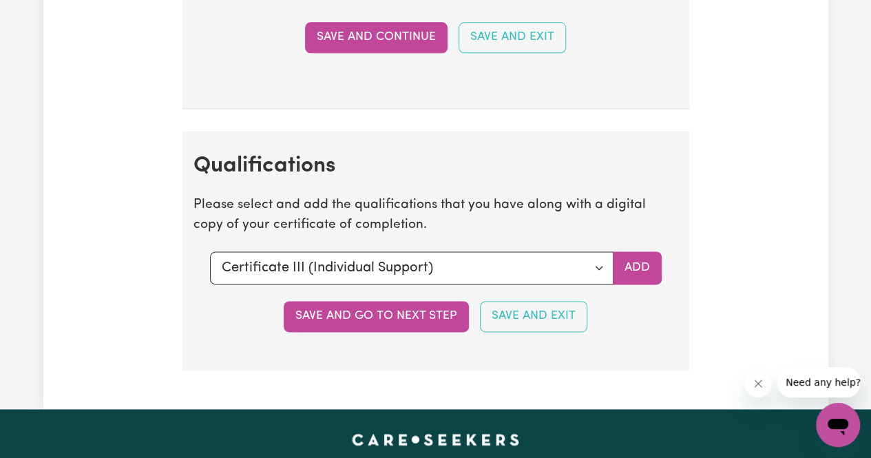
scroll to position [3435, 0]
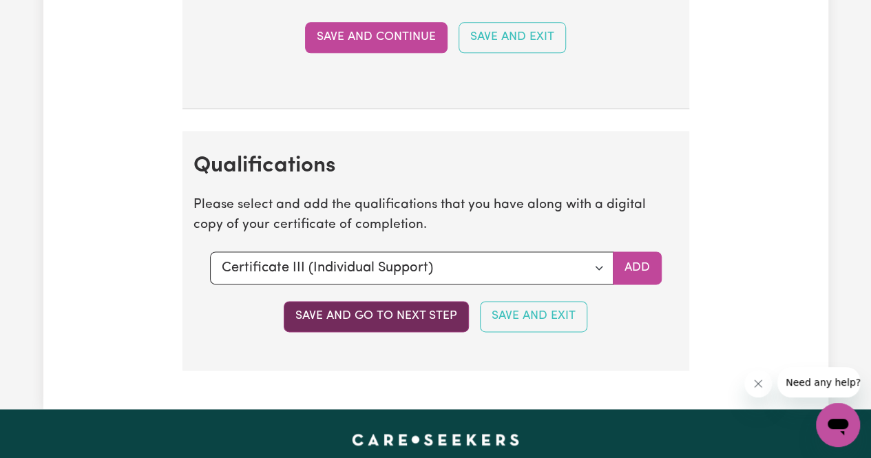
click at [373, 313] on button "Save and go to next step" at bounding box center [376, 316] width 185 height 30
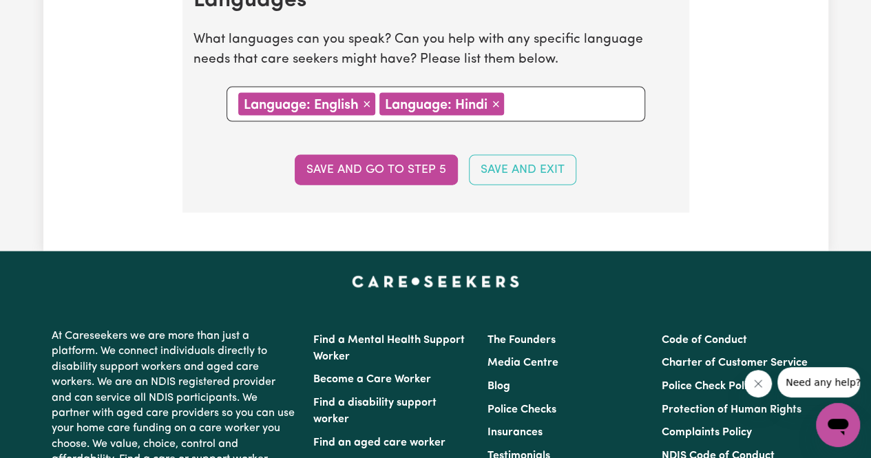
scroll to position [1476, 0]
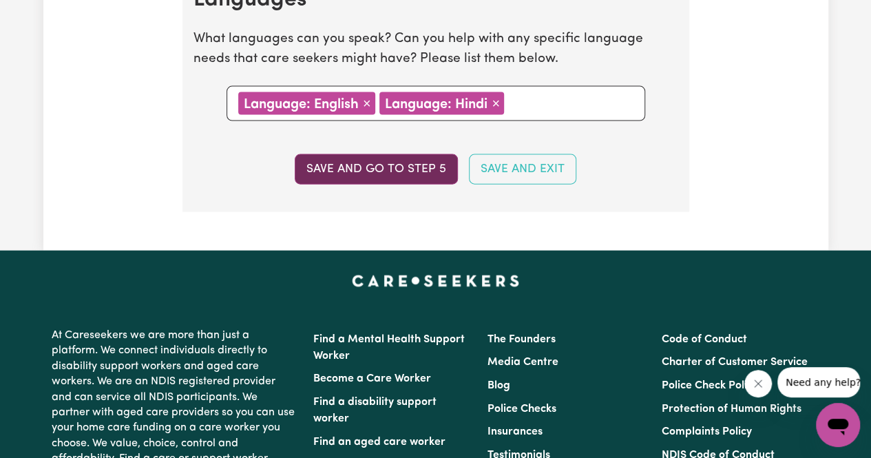
click at [415, 158] on button "Save and go to step 5" at bounding box center [376, 169] width 163 height 30
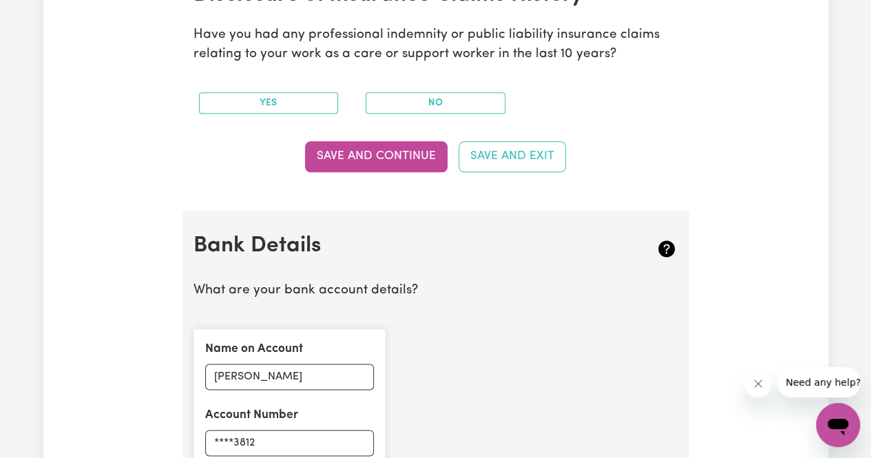
scroll to position [724, 0]
